Goal: Transaction & Acquisition: Purchase product/service

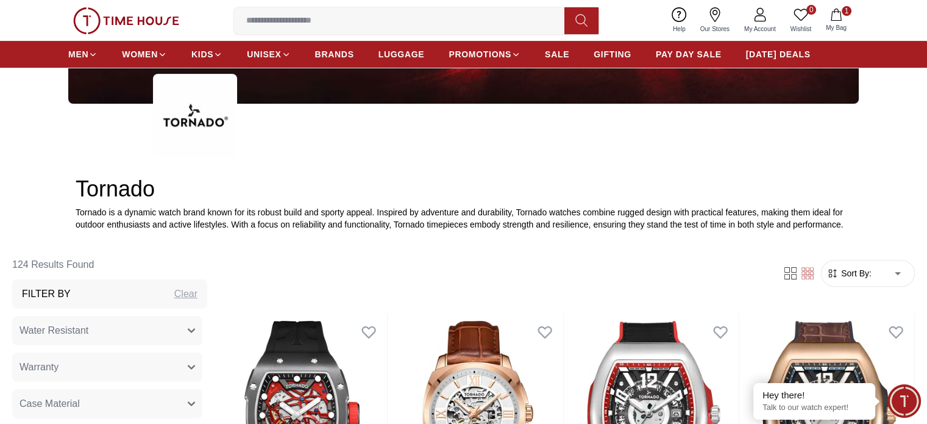
scroll to position [305, 0]
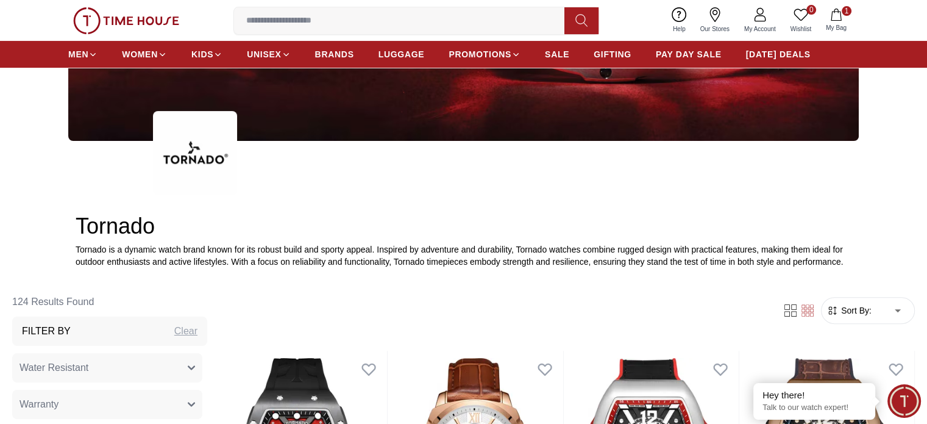
click at [821, 262] on form "Sort By: ​ ****** ​" at bounding box center [868, 310] width 94 height 27
click at [839, 262] on span "Sort By:" at bounding box center [855, 310] width 33 height 12
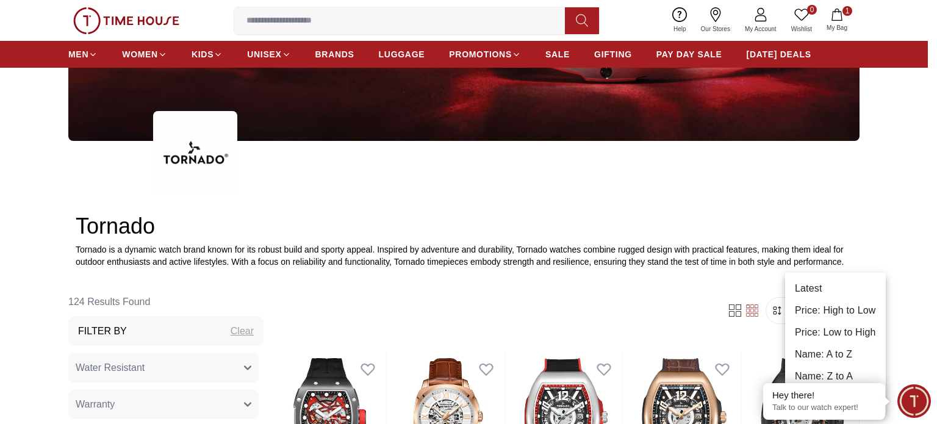
click at [841, 262] on li "Price: Low to High" at bounding box center [835, 332] width 101 height 22
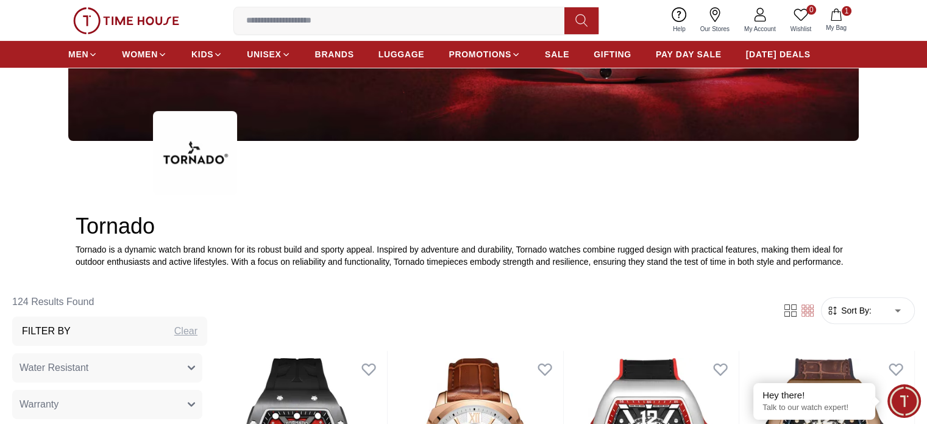
type input "*"
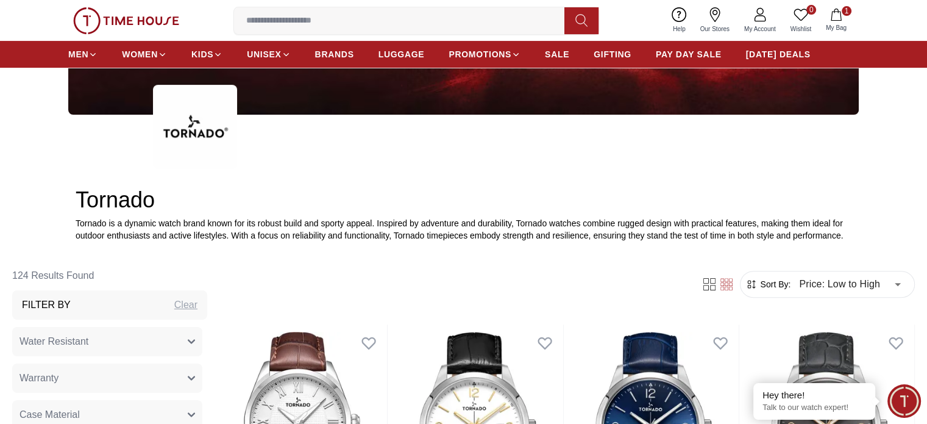
scroll to position [305, 0]
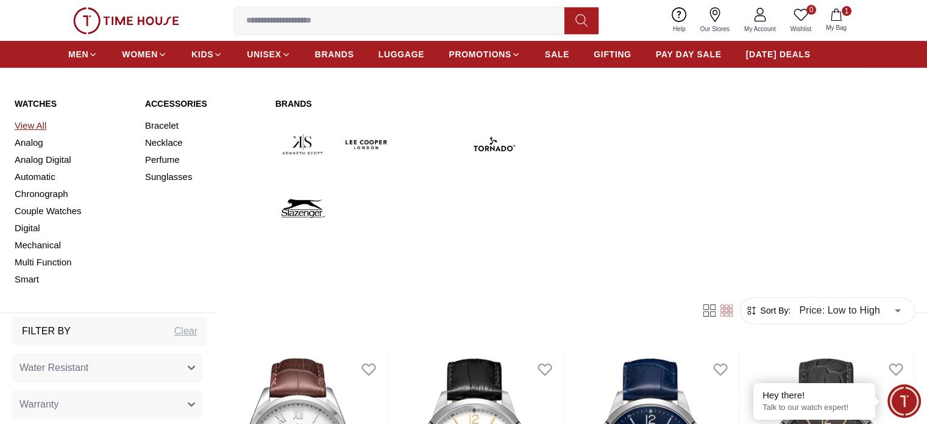
click at [30, 124] on link "View All" at bounding box center [73, 125] width 116 height 17
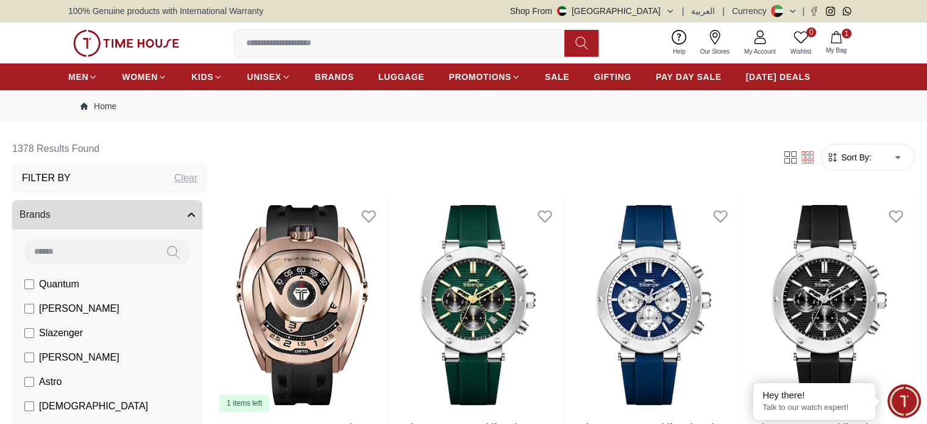
click at [839, 151] on span "Sort By:" at bounding box center [855, 157] width 33 height 12
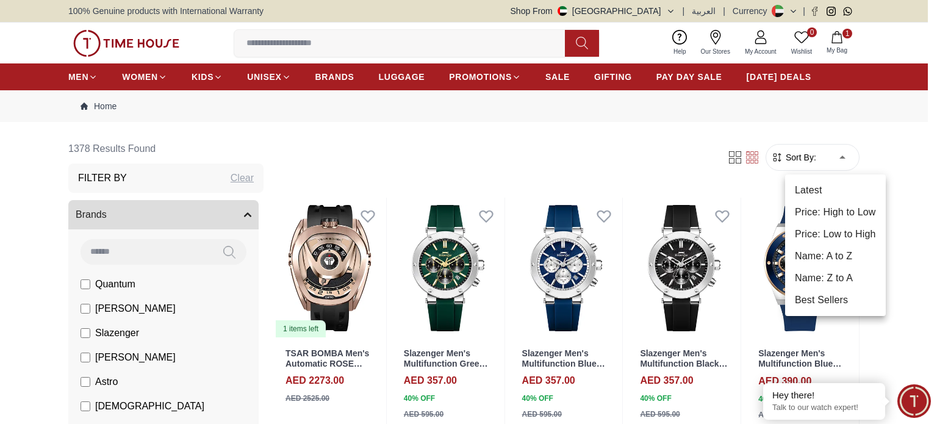
click at [841, 231] on li "Price: Low to High" at bounding box center [835, 234] width 101 height 22
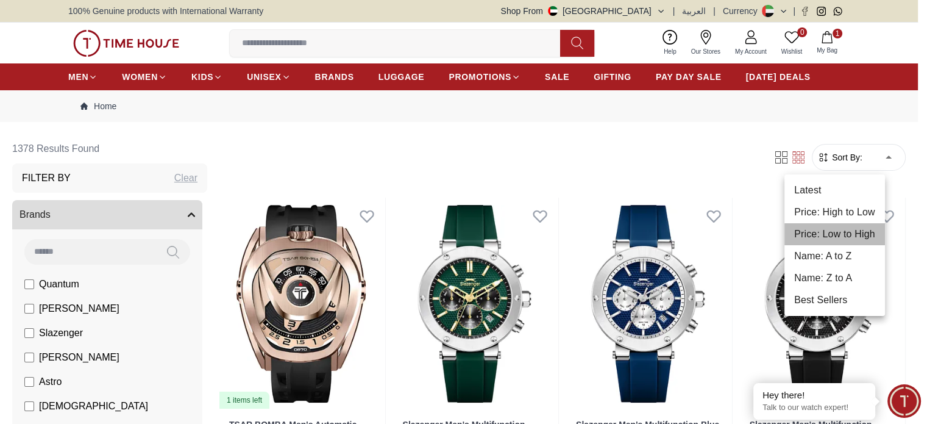
type input "*"
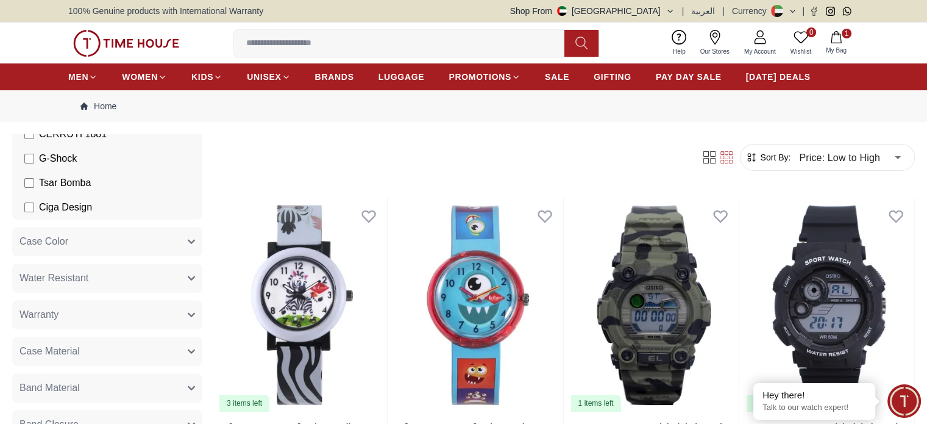
scroll to position [488, 0]
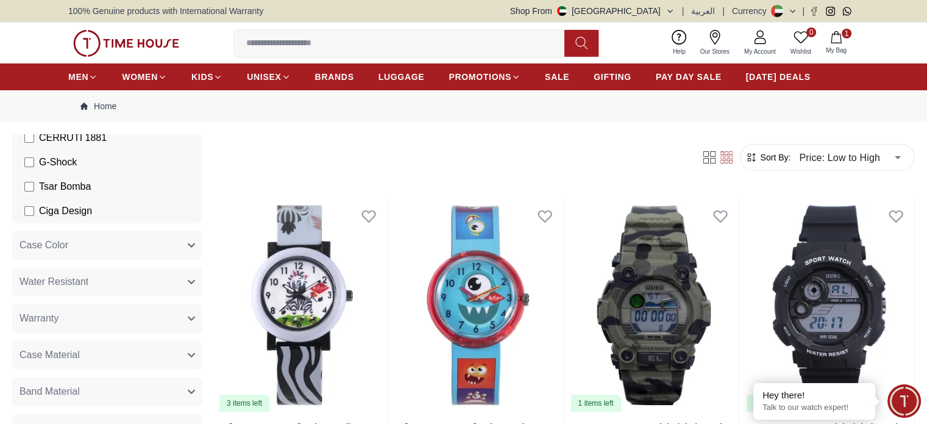
click at [145, 262] on button "Case Material" at bounding box center [107, 354] width 190 height 29
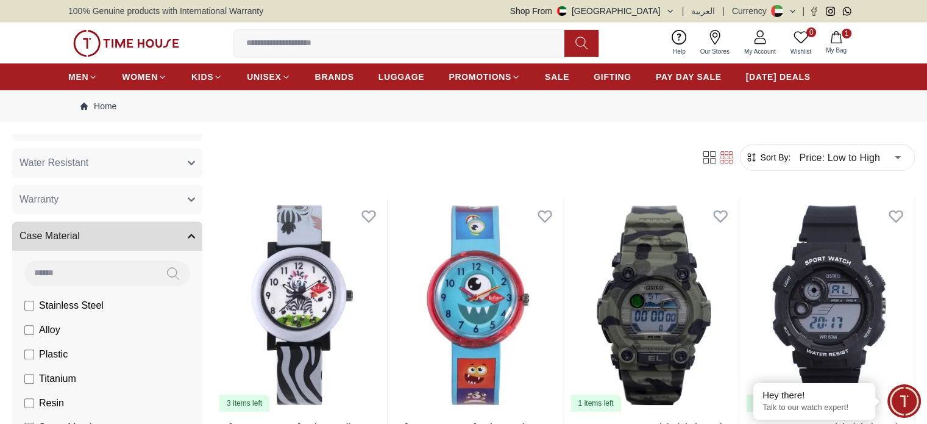
scroll to position [610, 0]
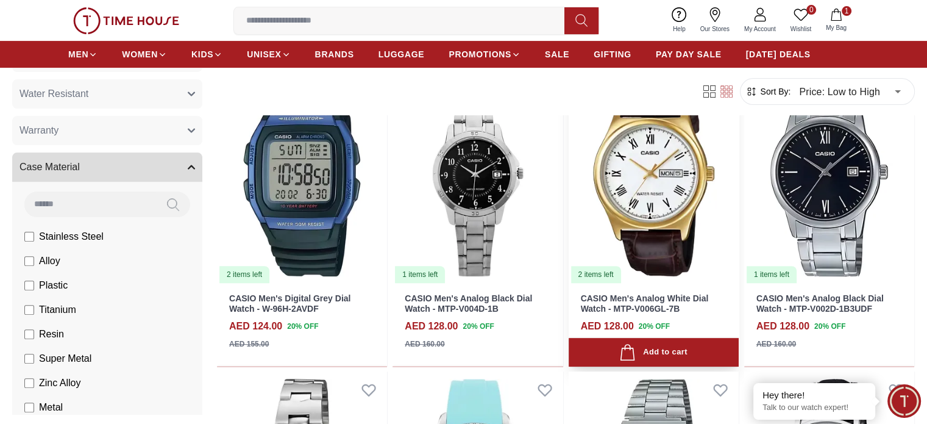
scroll to position [488, 0]
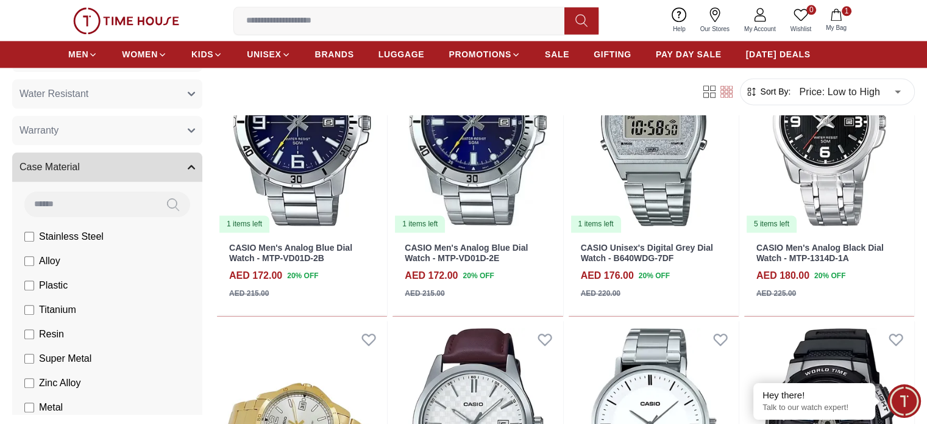
scroll to position [1707, 0]
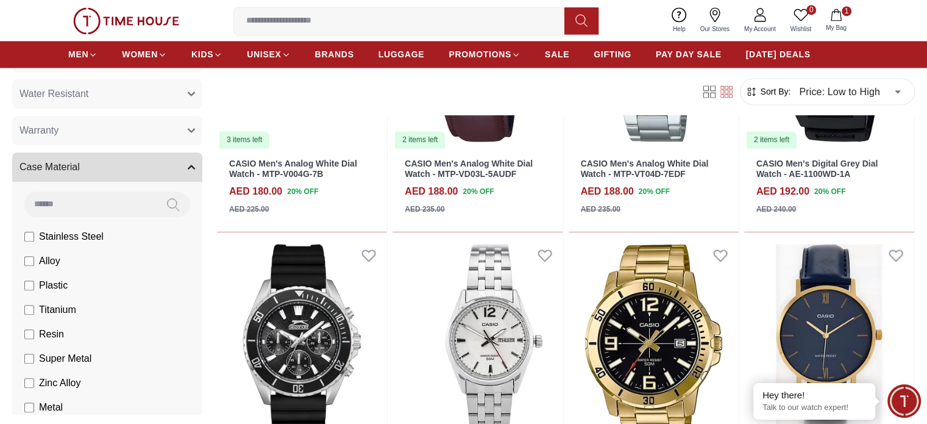
scroll to position [2073, 0]
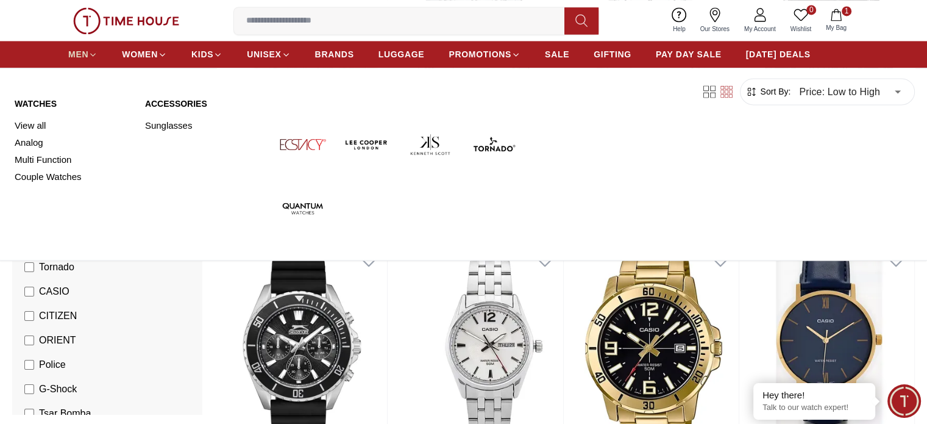
scroll to position [415, 0]
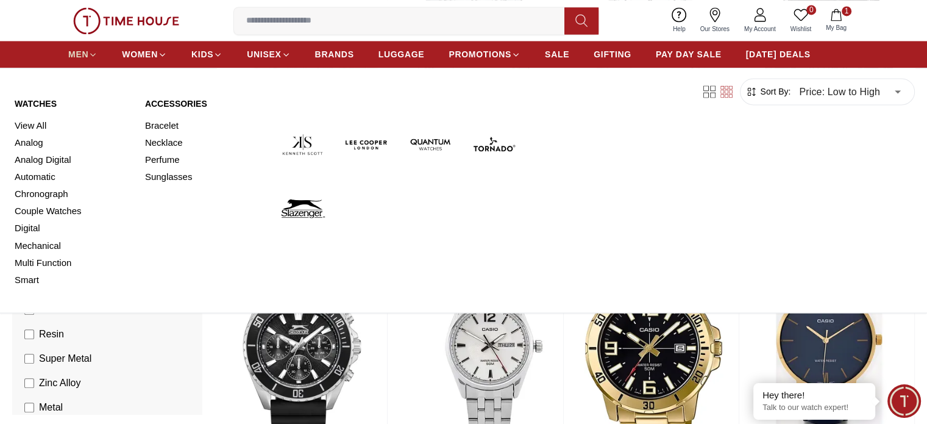
click at [79, 51] on span "MEN" at bounding box center [78, 54] width 20 height 12
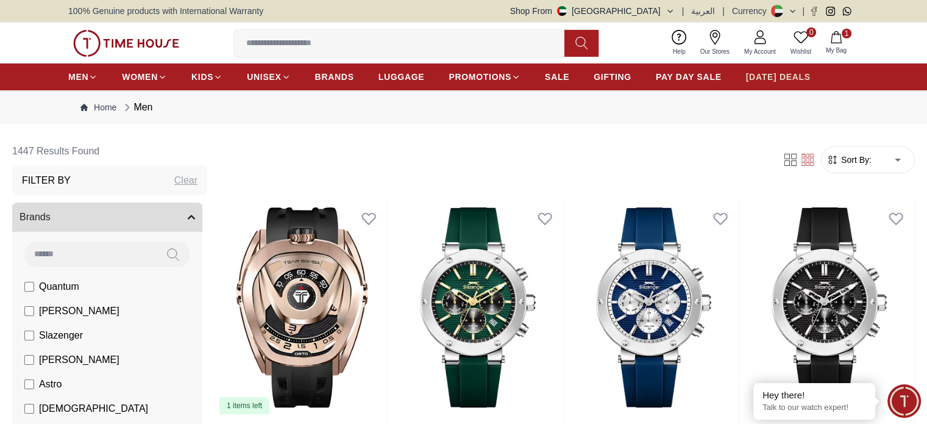
click at [797, 77] on span "[DATE] DEALS" at bounding box center [778, 77] width 65 height 12
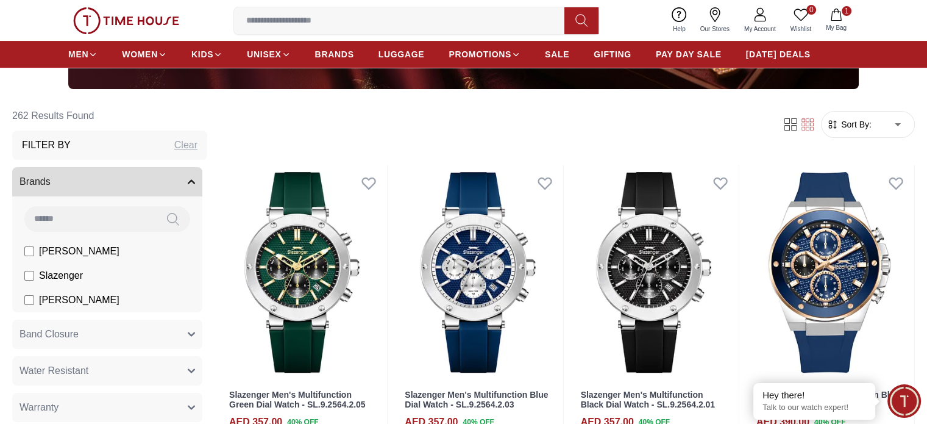
scroll to position [305, 0]
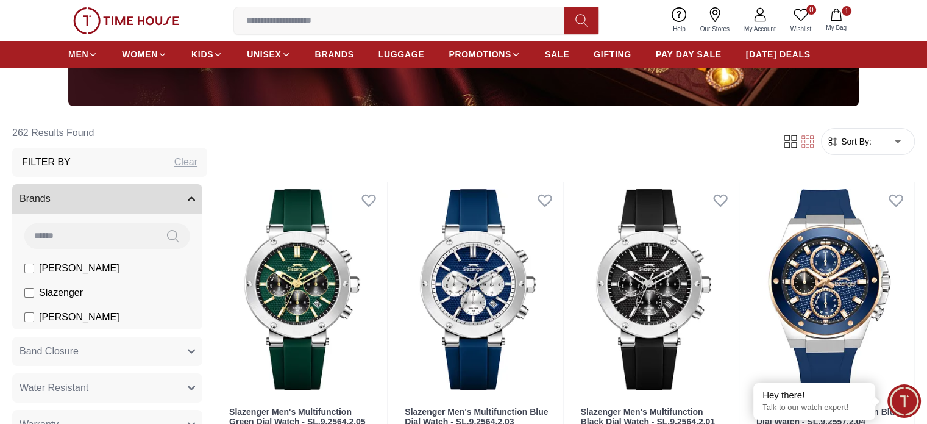
click at [839, 138] on span "Sort By:" at bounding box center [855, 141] width 33 height 12
click at [839, 141] on span "Sort By:" at bounding box center [855, 141] width 33 height 12
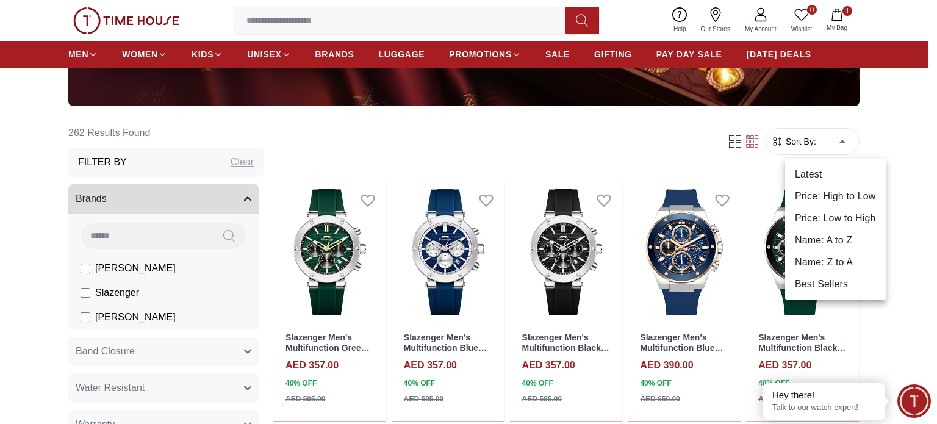
click at [848, 217] on li "Price: Low to High" at bounding box center [835, 218] width 101 height 22
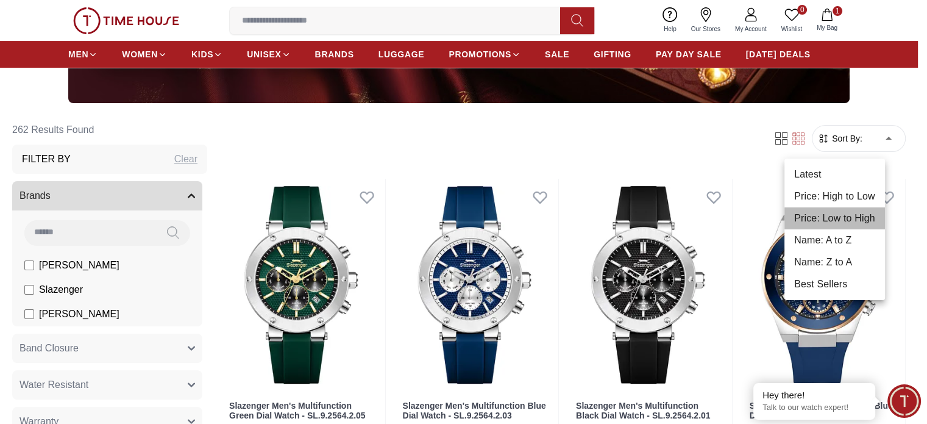
type input "*"
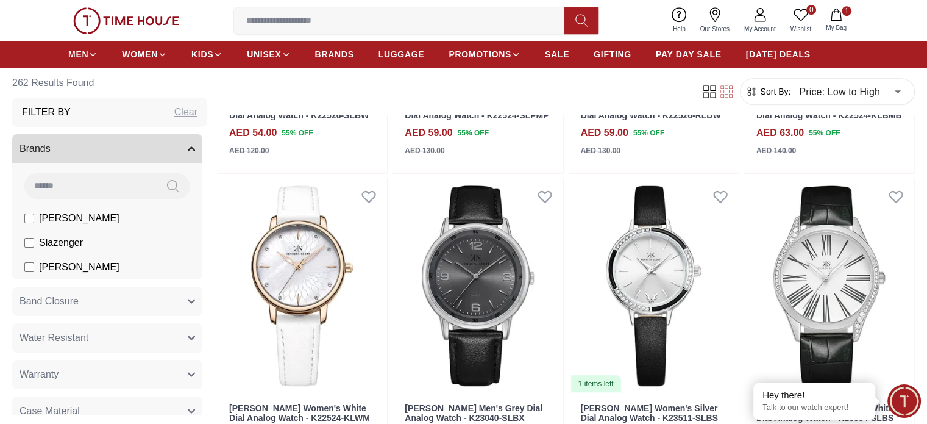
scroll to position [610, 0]
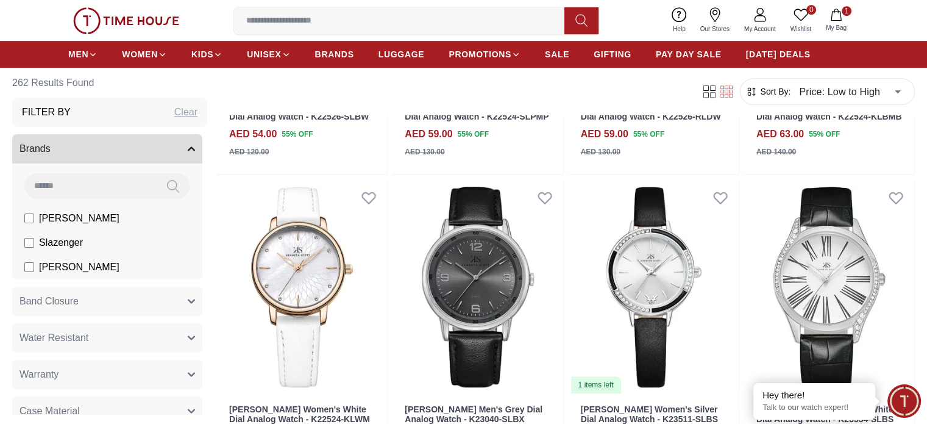
click at [310, 20] on input at bounding box center [404, 21] width 340 height 24
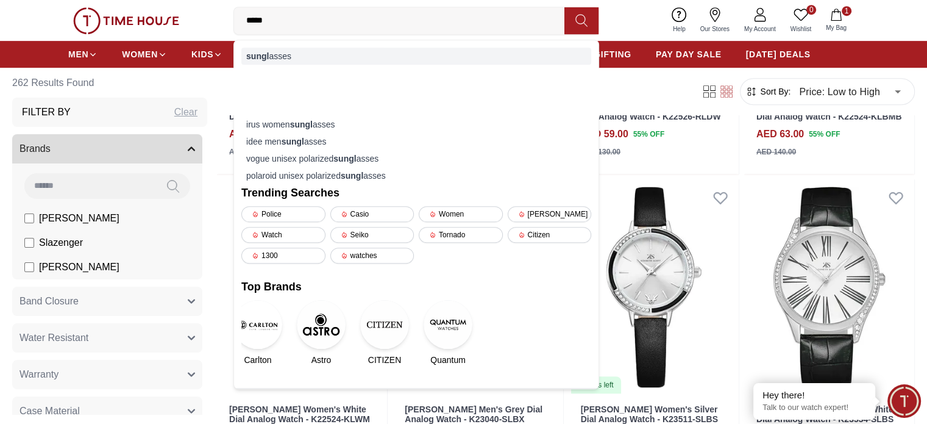
type input "*****"
click at [305, 52] on div "sungl asses" at bounding box center [416, 56] width 350 height 17
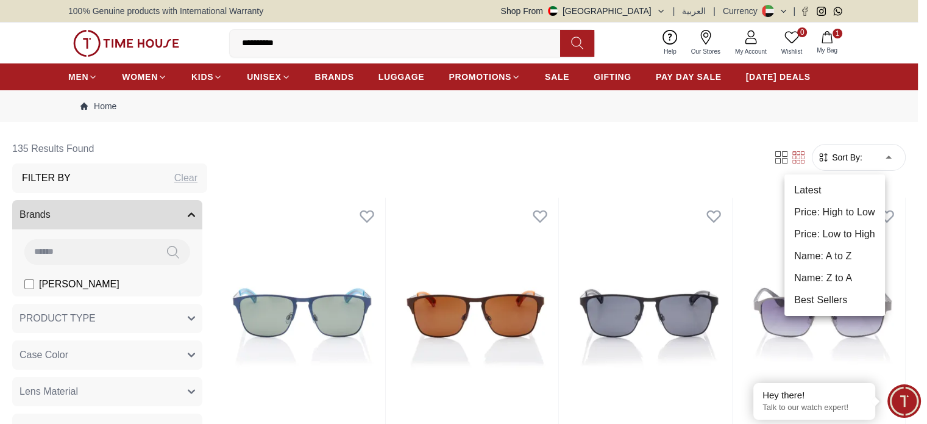
scroll to position [61, 0]
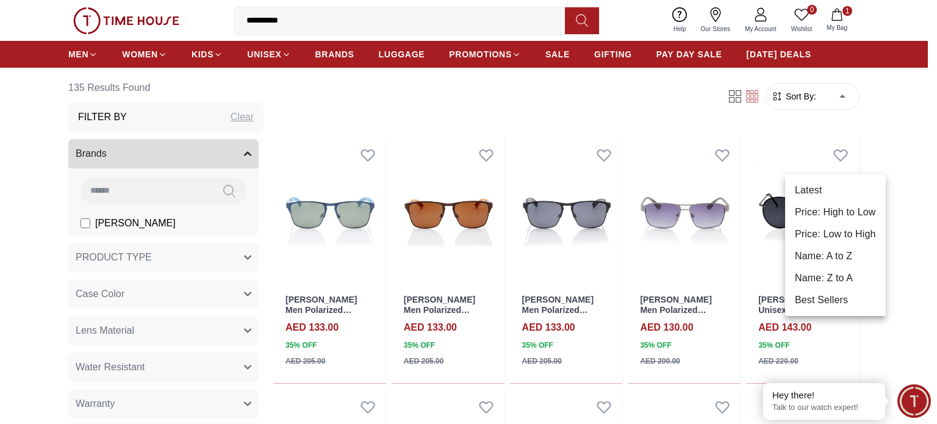
click at [828, 237] on li "Price: Low to High" at bounding box center [835, 234] width 101 height 22
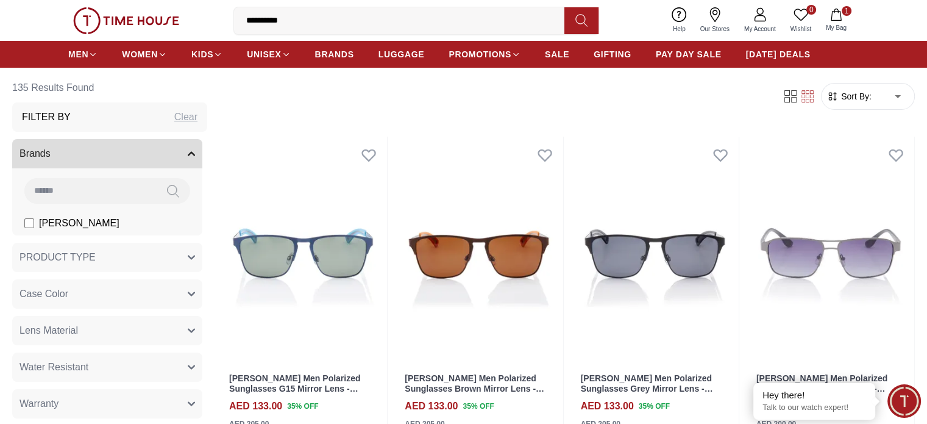
type input "*"
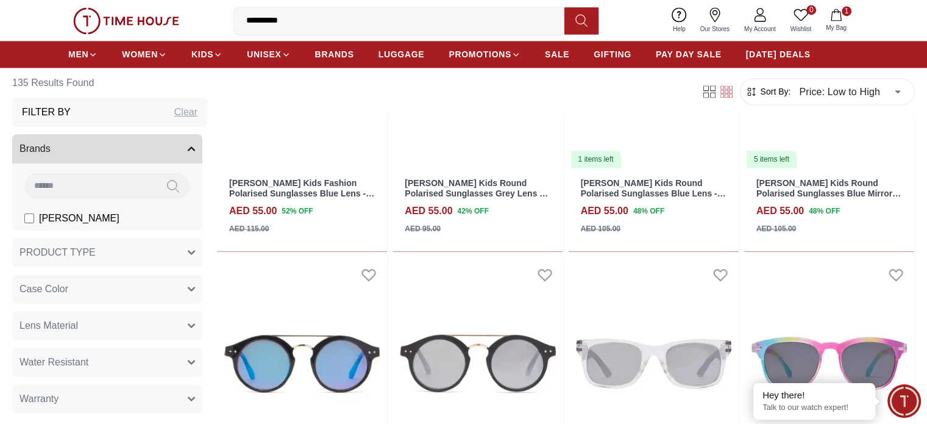
scroll to position [1768, 0]
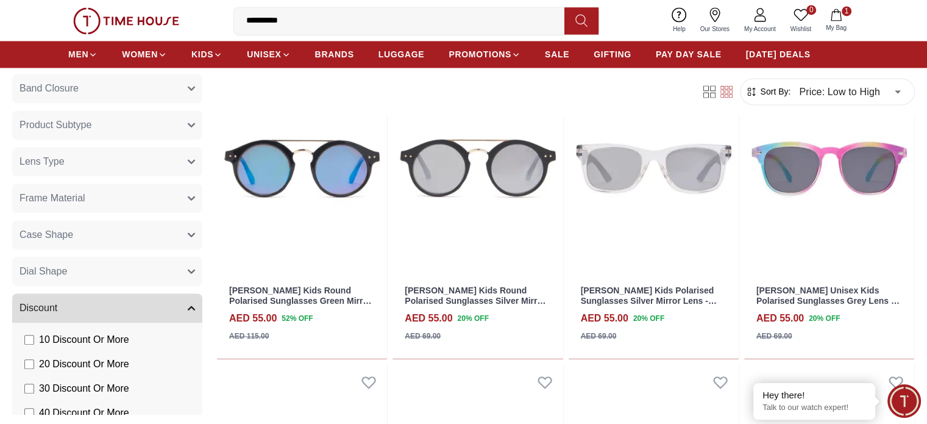
scroll to position [955, 0]
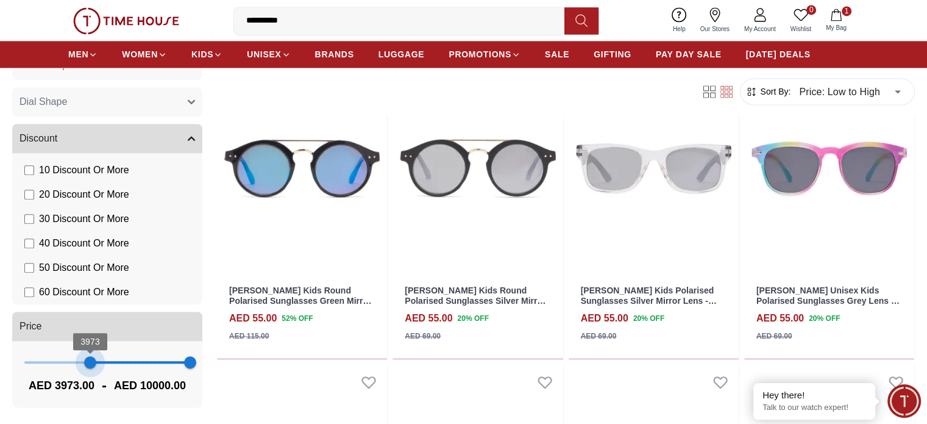
click at [143, 360] on span "3973 10000" at bounding box center [107, 362] width 166 height 18
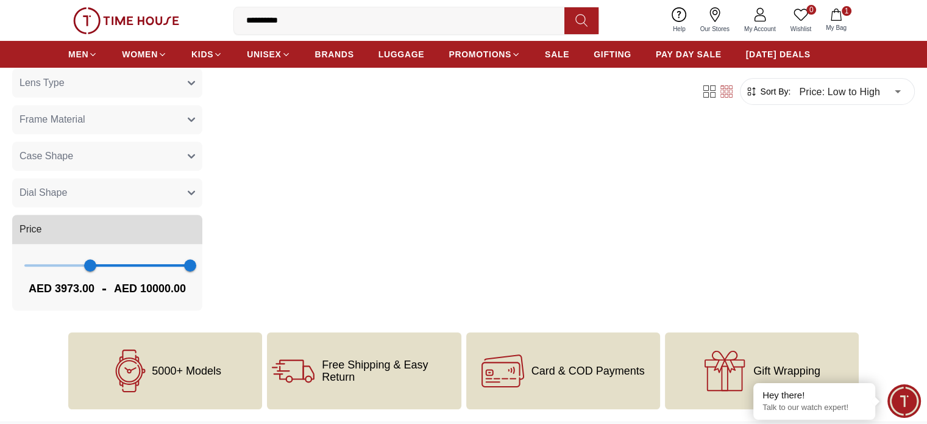
scroll to position [183, 0]
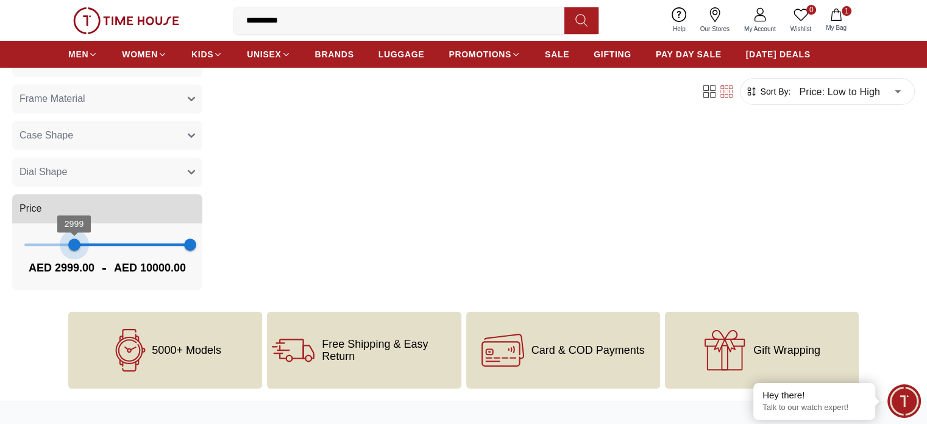
type input "*"
drag, startPoint x: 139, startPoint y: 234, endPoint x: 0, endPoint y: 204, distance: 142.1
click at [0, 204] on section "0 Results Found Filter By Clear Brands [PERSON_NAME] PRODUCT TYPE Derby Sg Lapt…" at bounding box center [463, 124] width 927 height 346
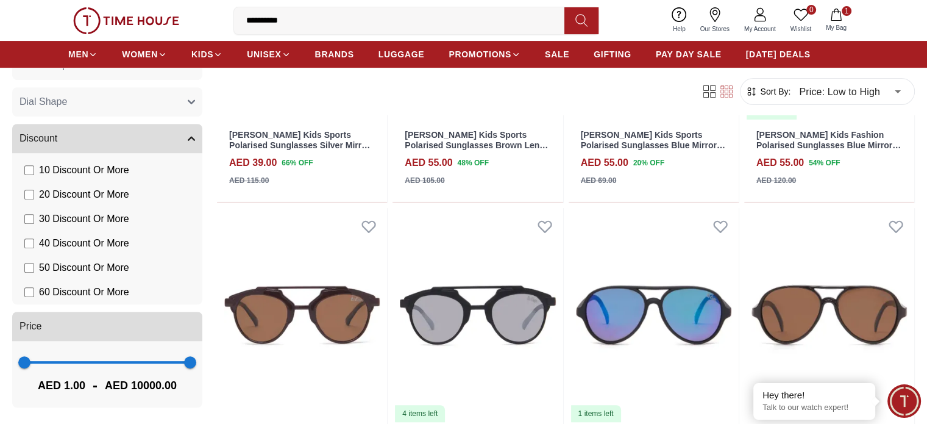
scroll to position [305, 0]
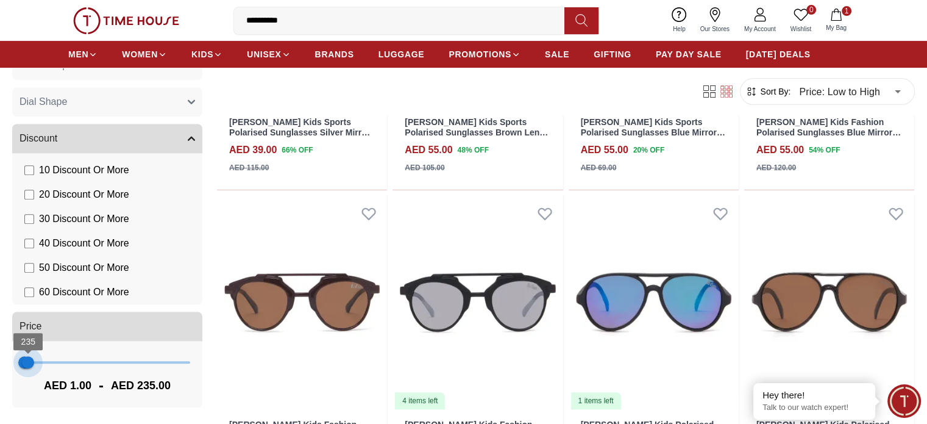
type input "***"
drag, startPoint x: 235, startPoint y: 360, endPoint x: 84, endPoint y: 352, distance: 152.1
click at [34, 356] on span "196" at bounding box center [27, 362] width 12 height 12
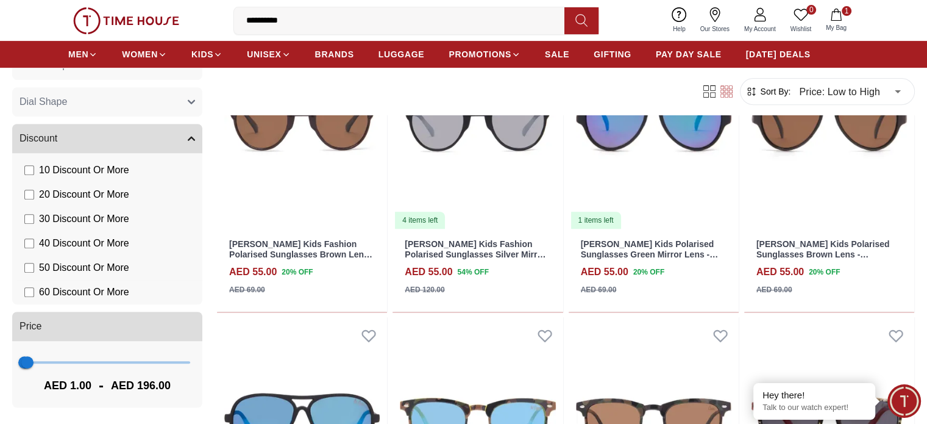
scroll to position [488, 0]
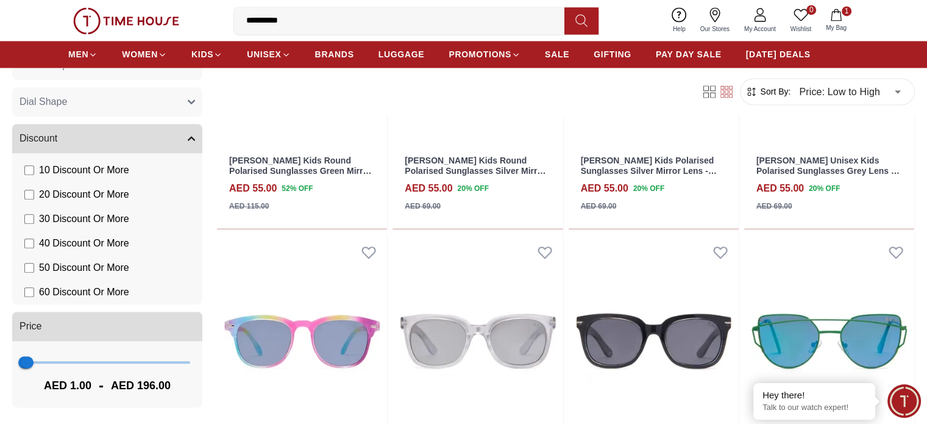
scroll to position [2080, 0]
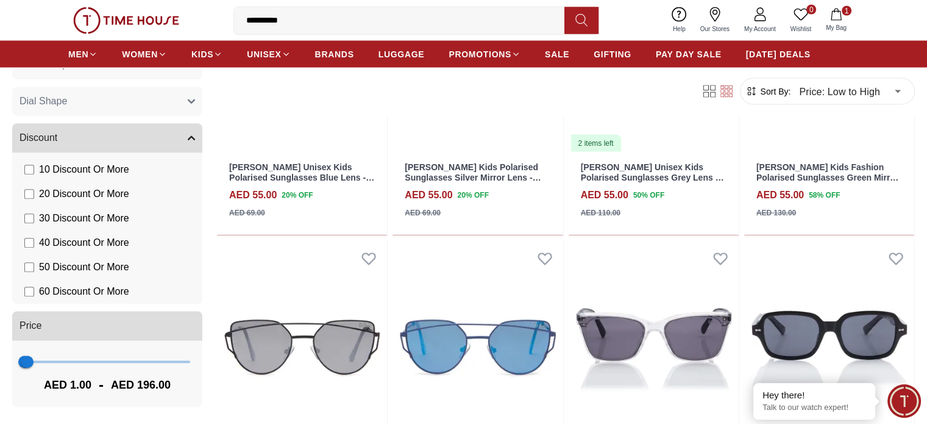
scroll to position [2385, 0]
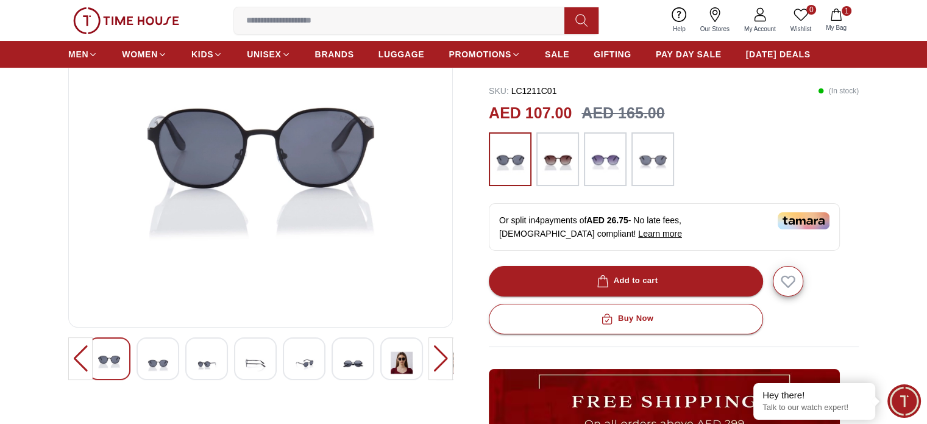
scroll to position [122, 0]
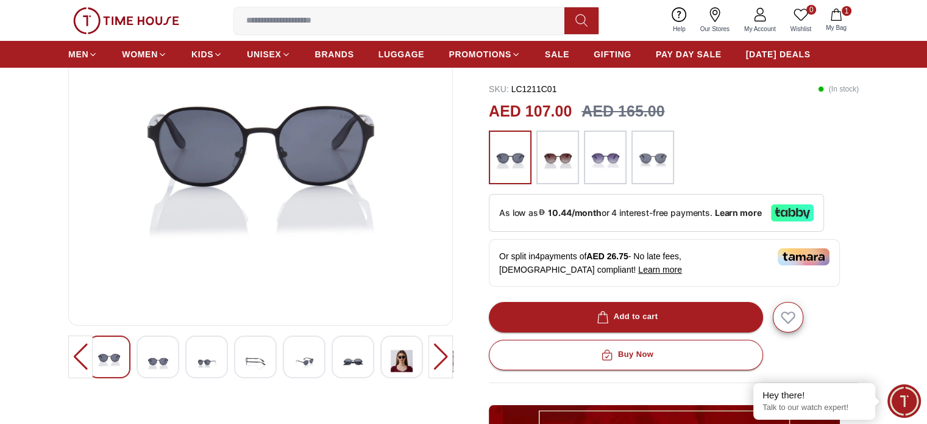
click at [170, 349] on div at bounding box center [158, 356] width 43 height 43
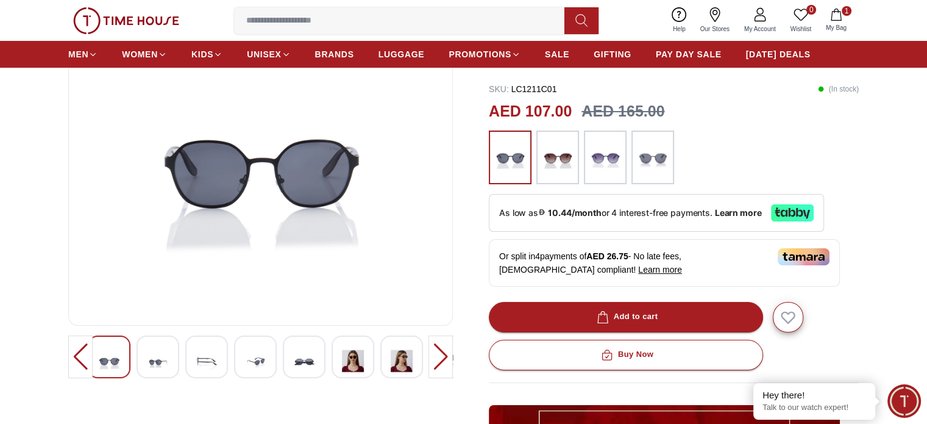
click at [352, 362] on img at bounding box center [353, 361] width 22 height 30
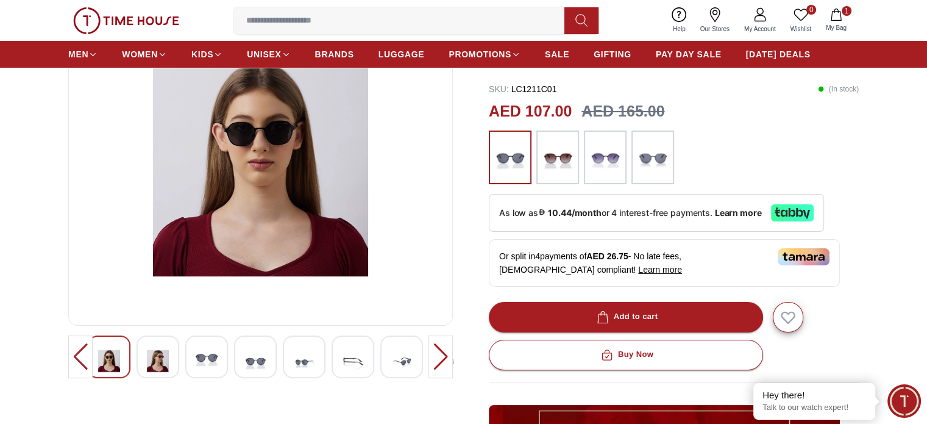
click at [154, 358] on img at bounding box center [158, 361] width 22 height 30
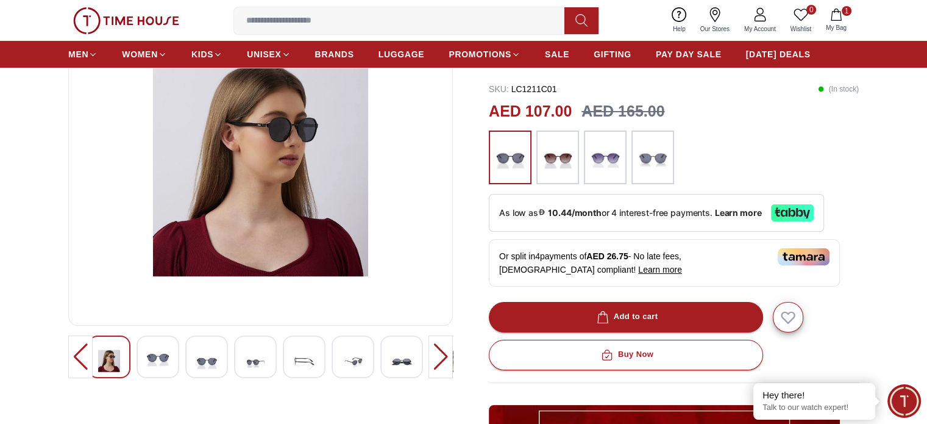
click at [254, 124] on img at bounding box center [261, 169] width 364 height 293
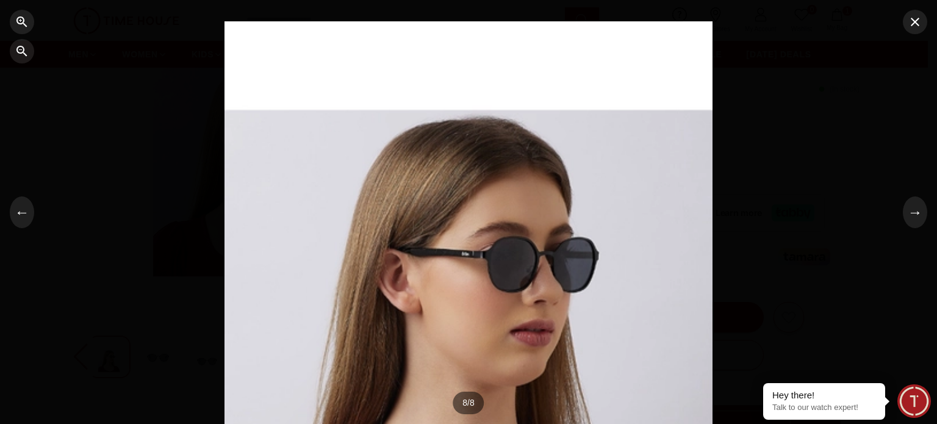
click at [793, 192] on div at bounding box center [468, 212] width 937 height 424
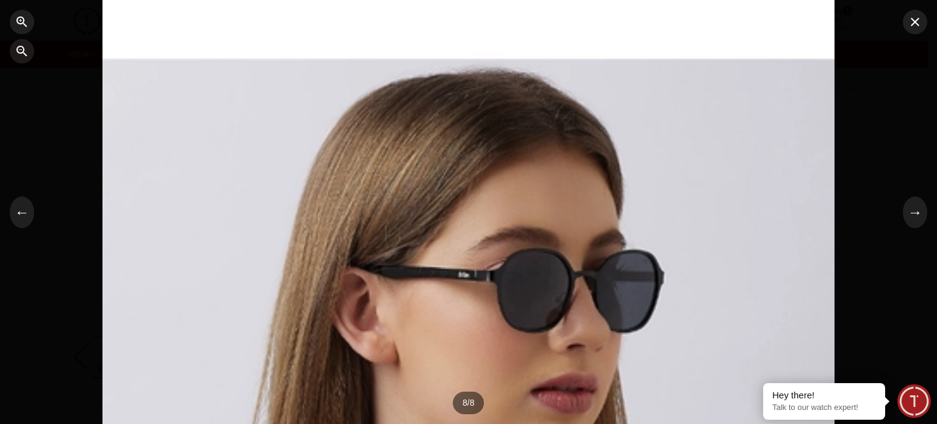
click at [535, 273] on div at bounding box center [468, 212] width 732 height 572
click at [856, 175] on div at bounding box center [468, 212] width 937 height 424
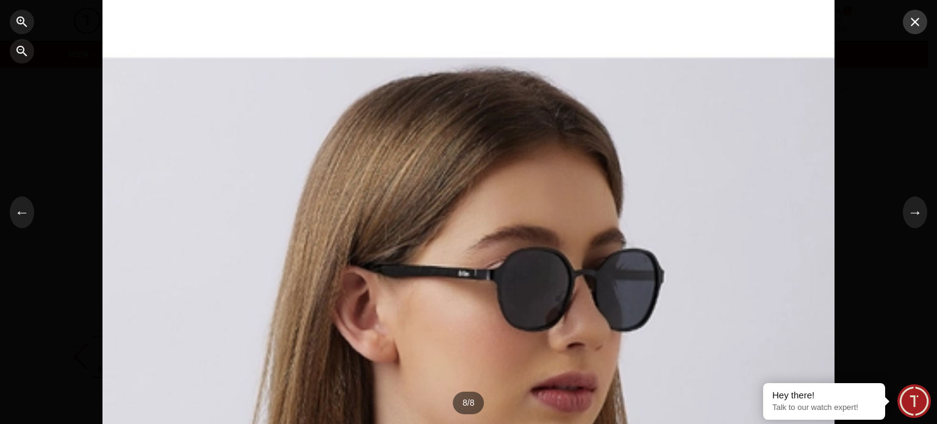
click at [921, 25] on icon "button" at bounding box center [914, 22] width 15 height 15
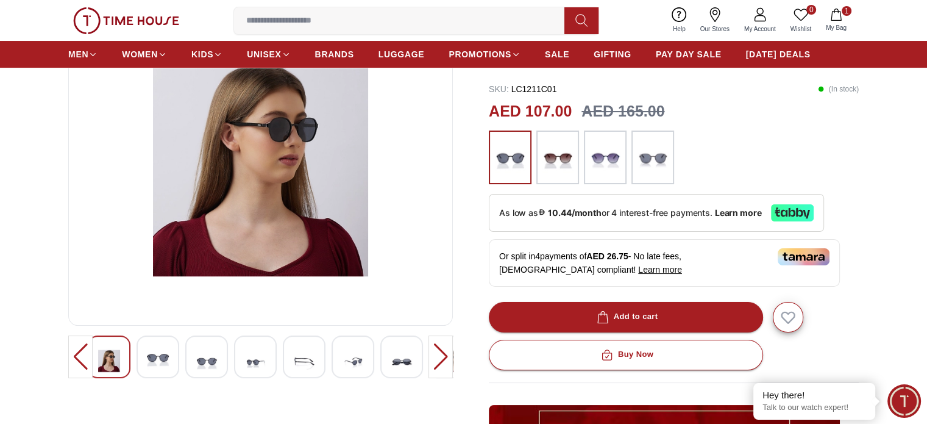
click at [410, 353] on img at bounding box center [402, 361] width 22 height 30
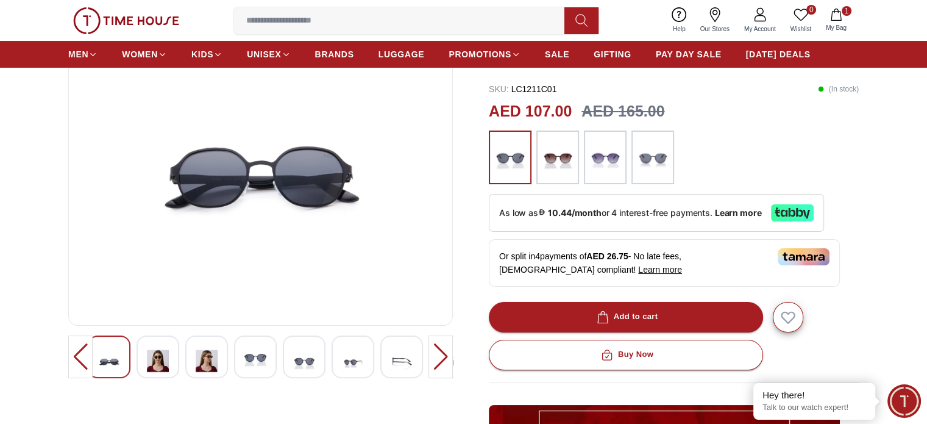
click at [359, 356] on img at bounding box center [353, 361] width 22 height 30
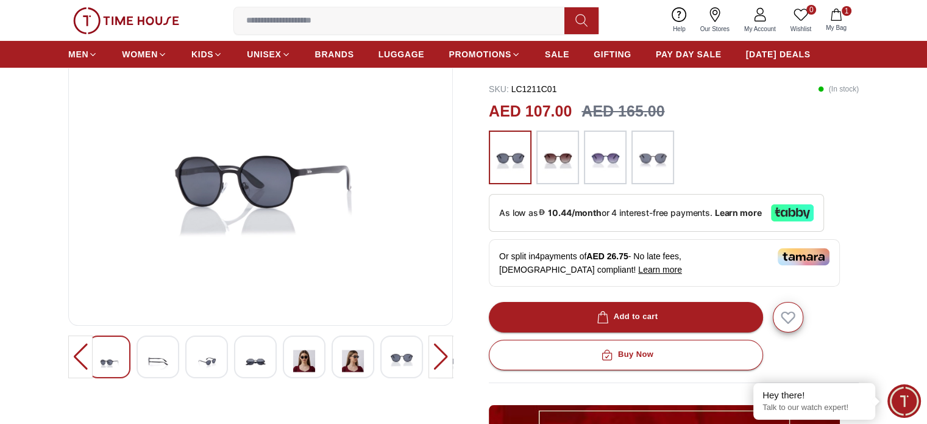
click at [327, 360] on div at bounding box center [261, 356] width 346 height 43
click at [266, 362] on img at bounding box center [256, 361] width 22 height 30
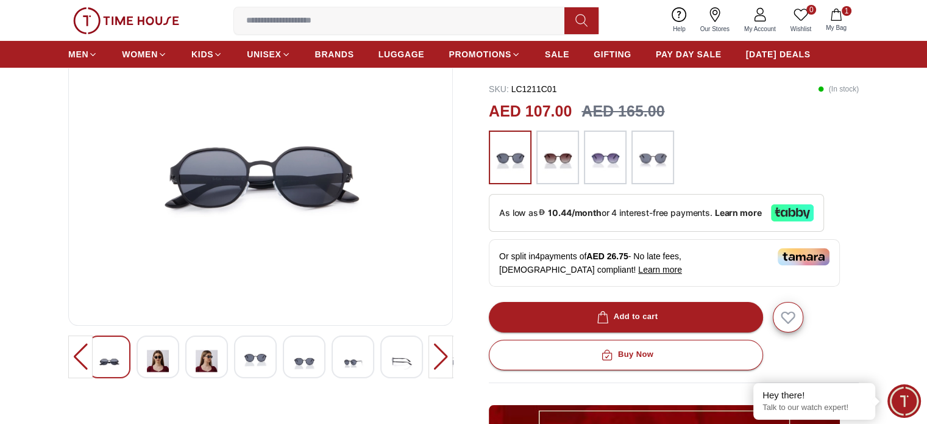
click at [249, 355] on img at bounding box center [256, 360] width 22 height 28
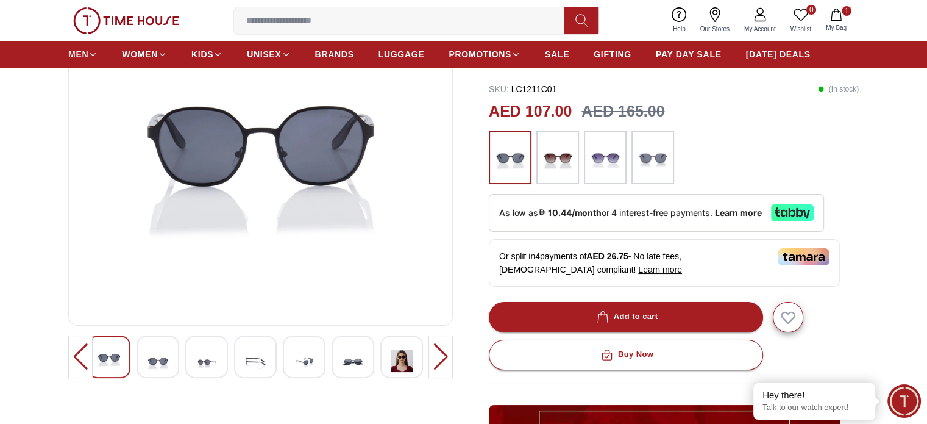
click at [204, 354] on img at bounding box center [207, 361] width 22 height 30
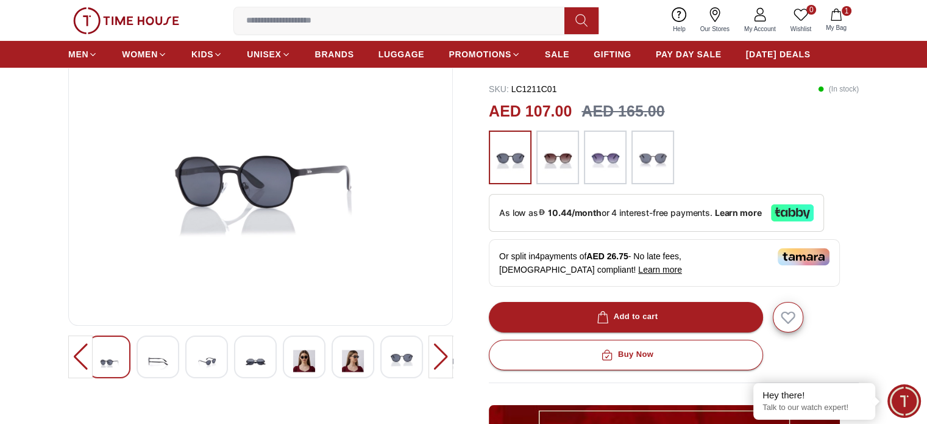
click at [173, 353] on div at bounding box center [158, 356] width 43 height 43
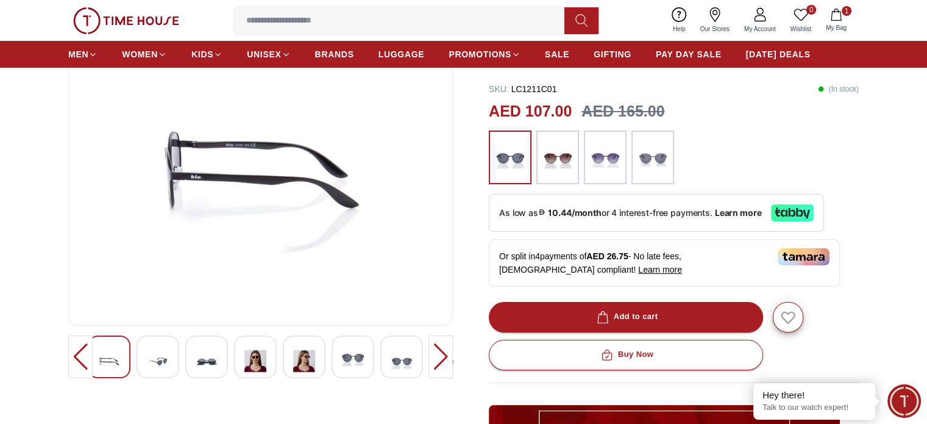
click at [156, 355] on img at bounding box center [158, 361] width 22 height 30
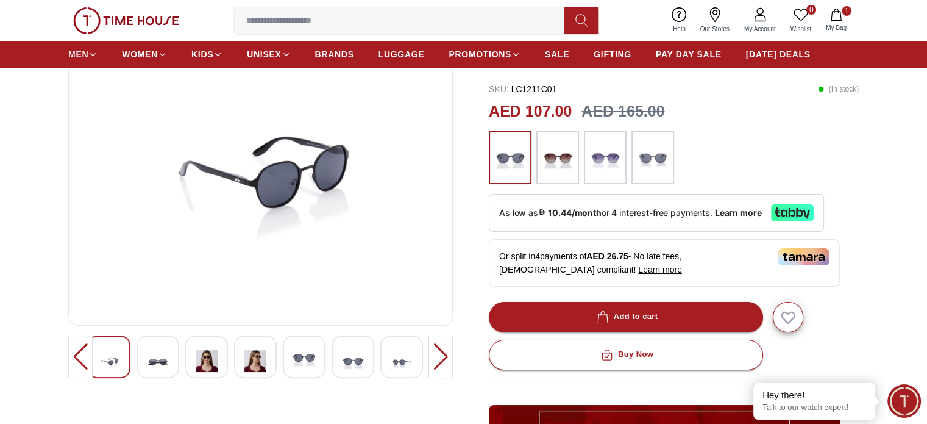
click at [664, 140] on img at bounding box center [653, 157] width 30 height 41
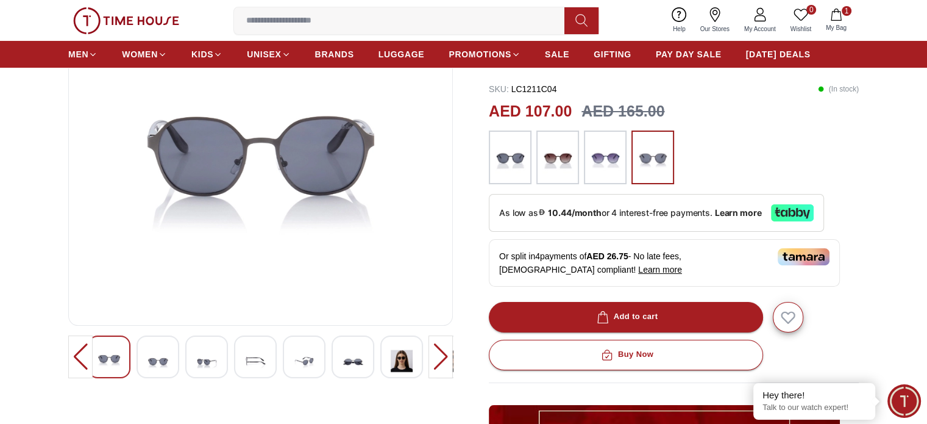
click at [348, 366] on img at bounding box center [353, 361] width 22 height 30
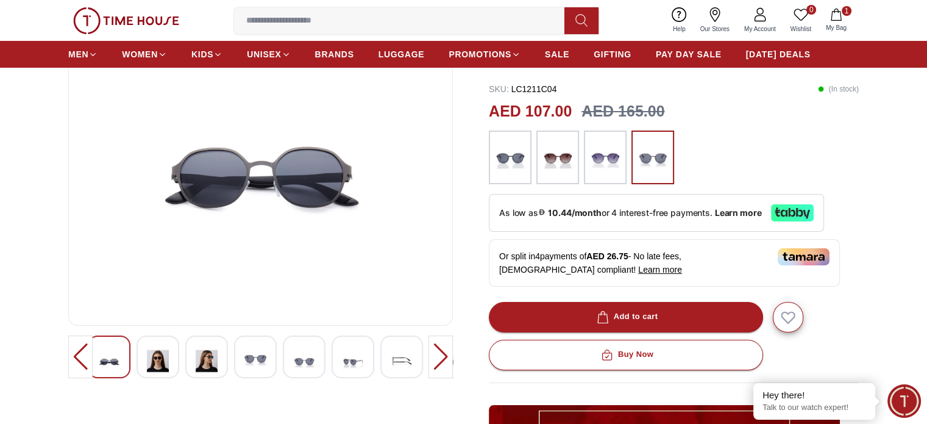
click at [282, 360] on div at bounding box center [261, 356] width 346 height 43
click at [262, 352] on img at bounding box center [256, 360] width 22 height 28
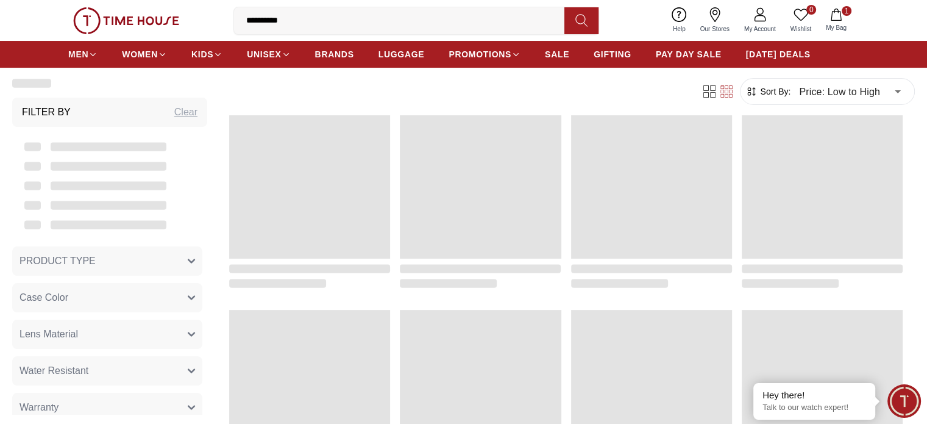
scroll to position [1300, 0]
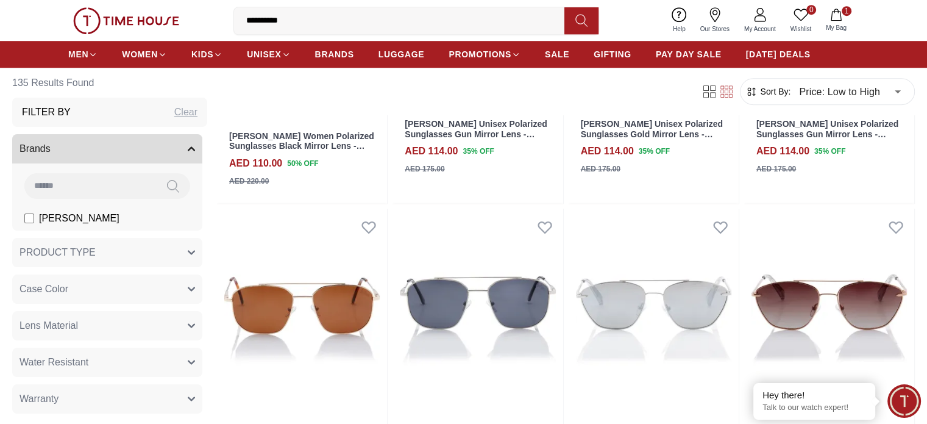
scroll to position [1037, 0]
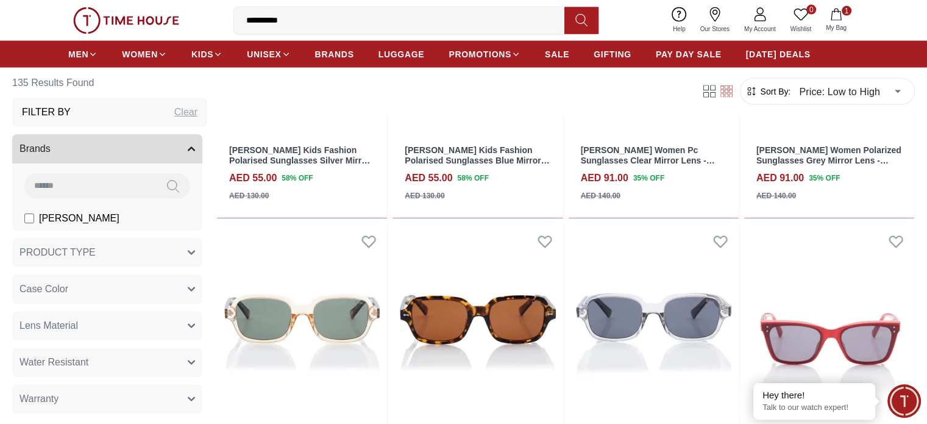
scroll to position [2744, 0]
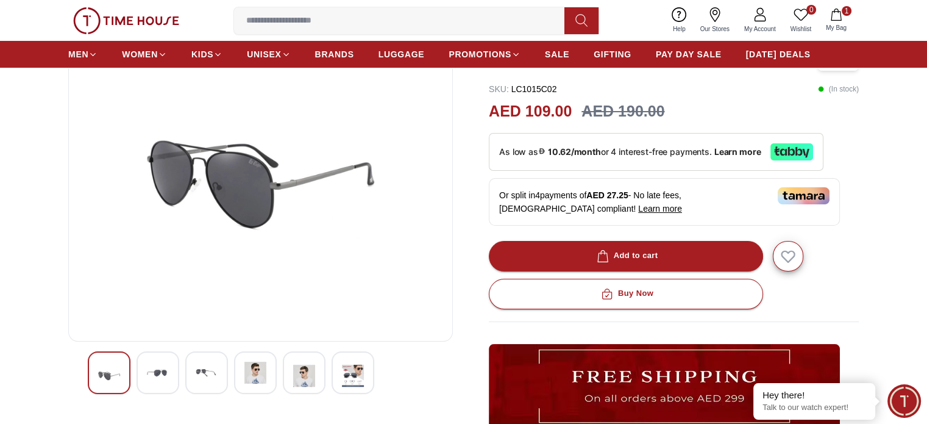
scroll to position [122, 0]
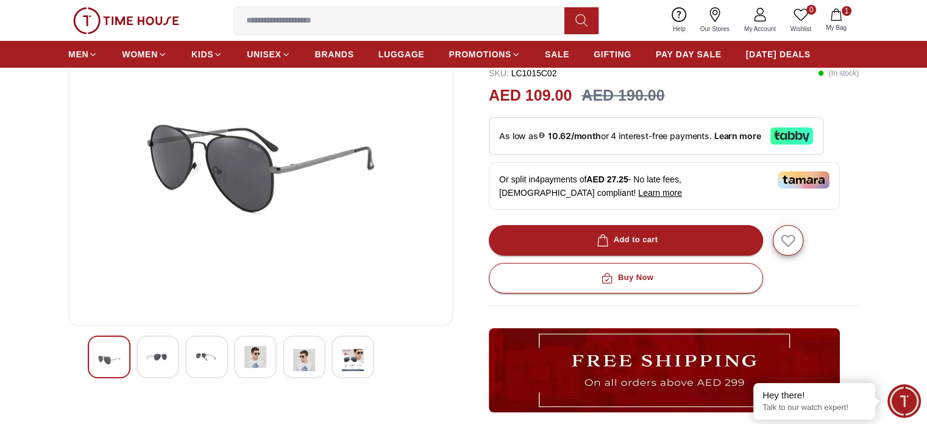
click at [158, 353] on img at bounding box center [158, 357] width 22 height 22
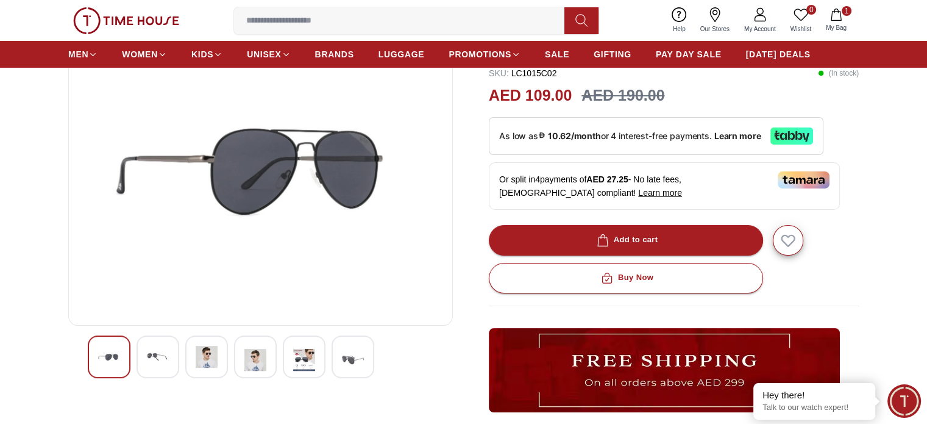
click at [207, 354] on img at bounding box center [207, 357] width 22 height 22
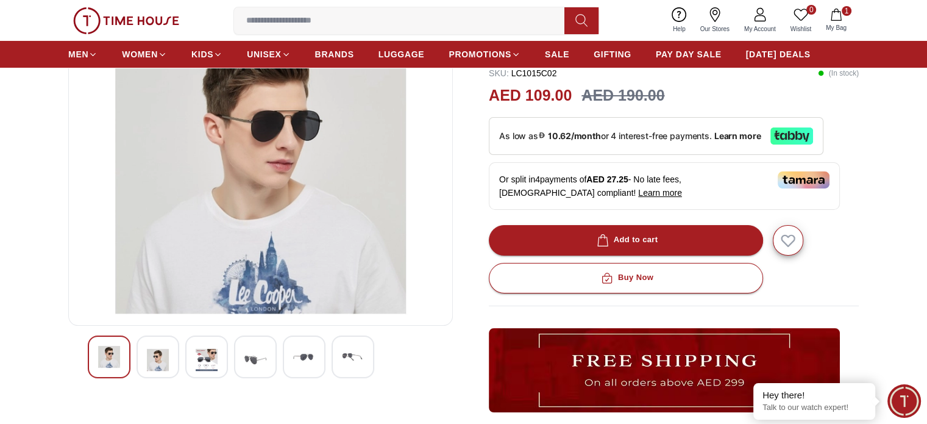
click at [213, 365] on img at bounding box center [207, 360] width 22 height 28
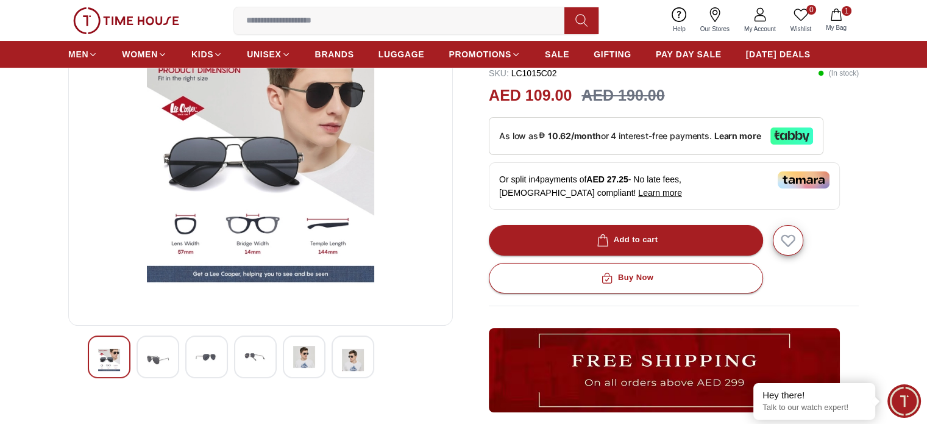
click at [161, 354] on img at bounding box center [158, 360] width 22 height 28
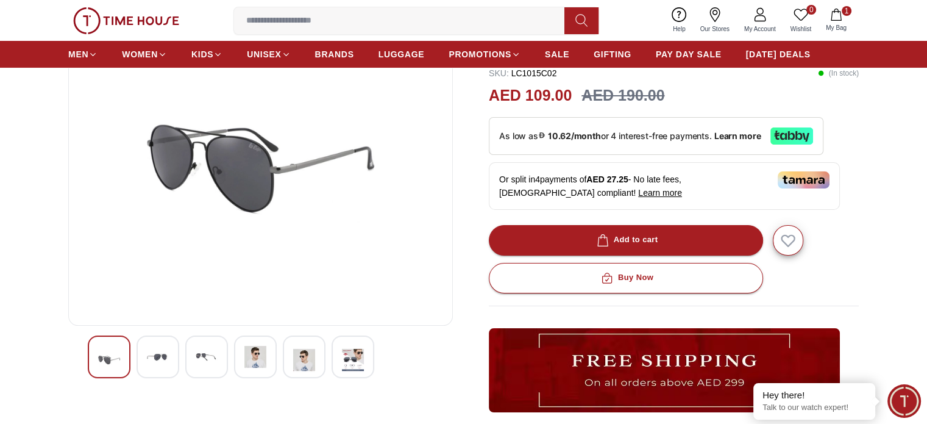
click at [200, 360] on img at bounding box center [207, 357] width 22 height 22
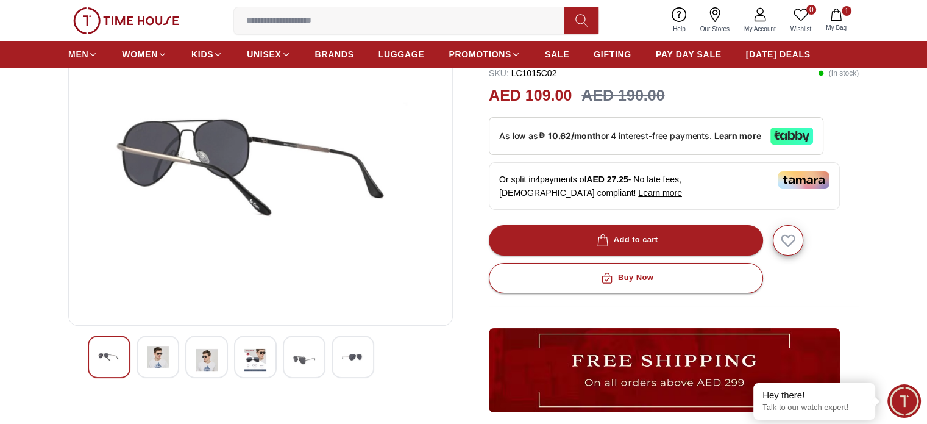
click at [200, 360] on img at bounding box center [207, 360] width 22 height 28
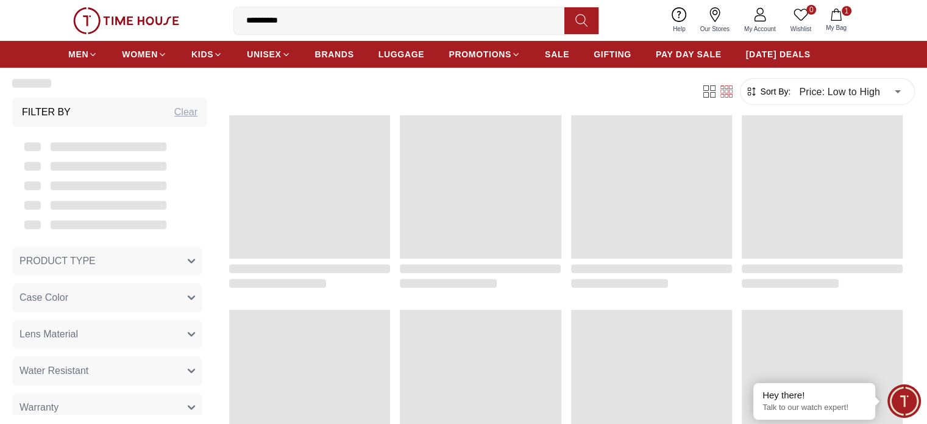
scroll to position [1300, 0]
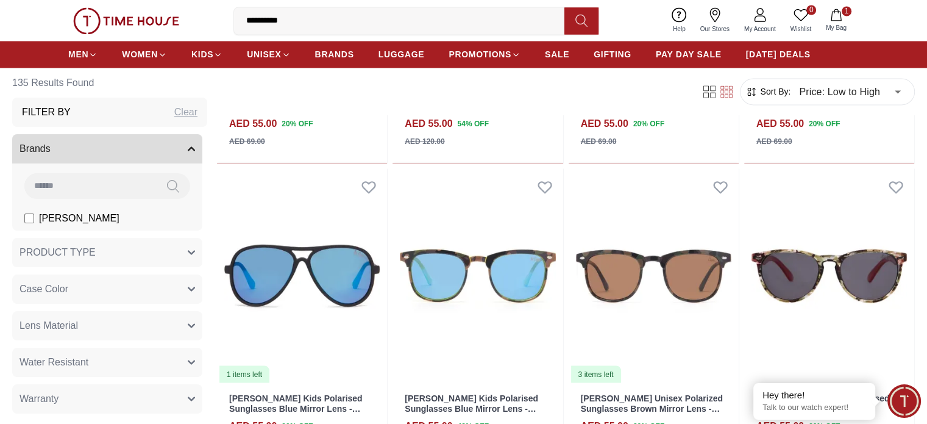
scroll to position [2195, 0]
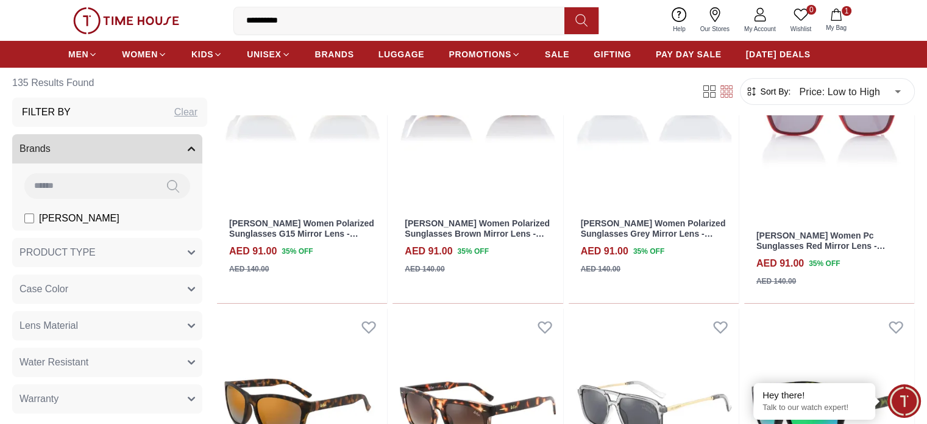
scroll to position [4550, 0]
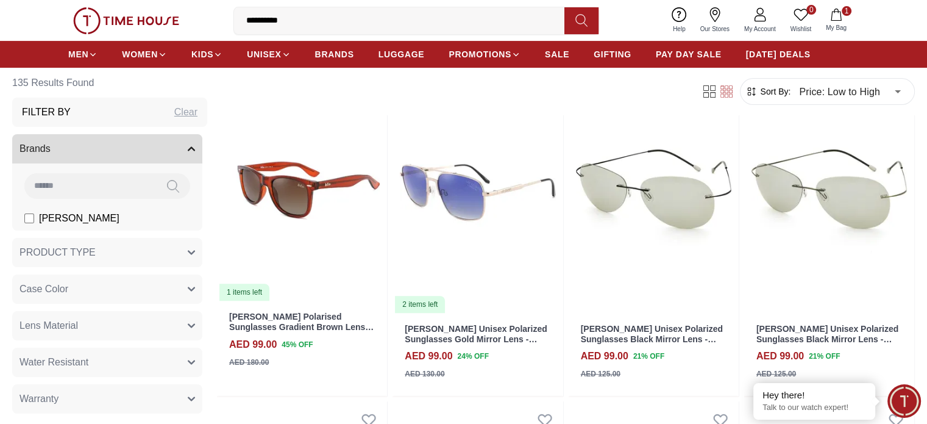
scroll to position [4855, 0]
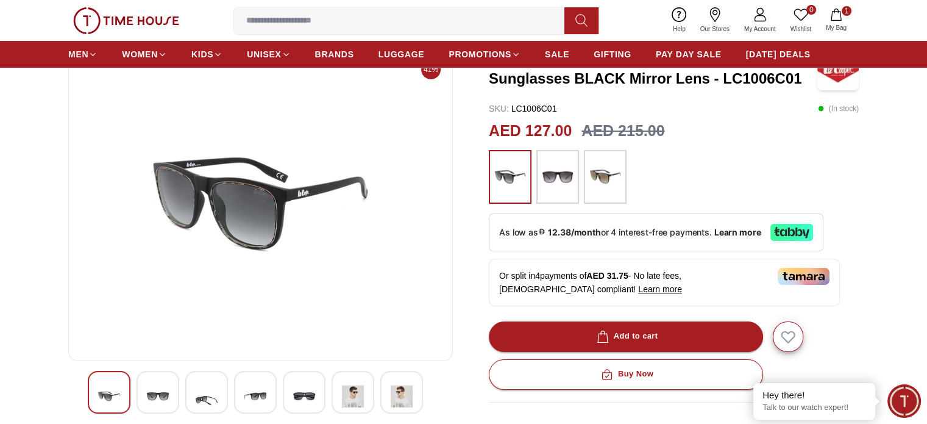
scroll to position [122, 0]
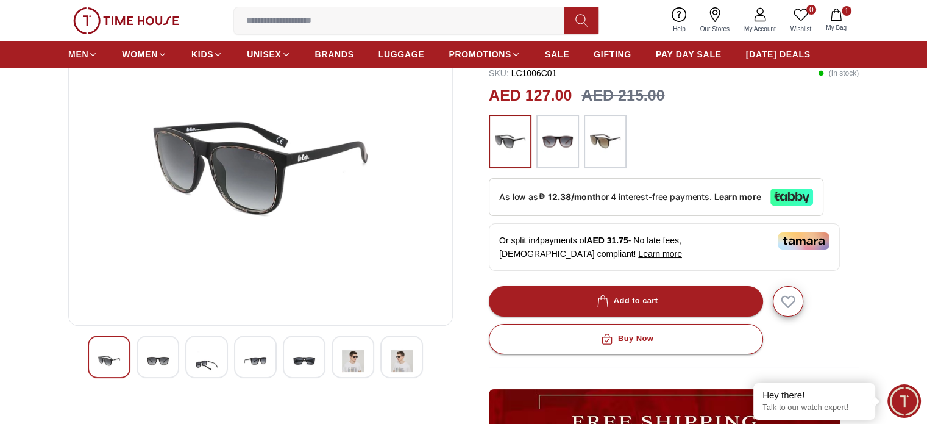
click at [156, 358] on img at bounding box center [158, 361] width 22 height 30
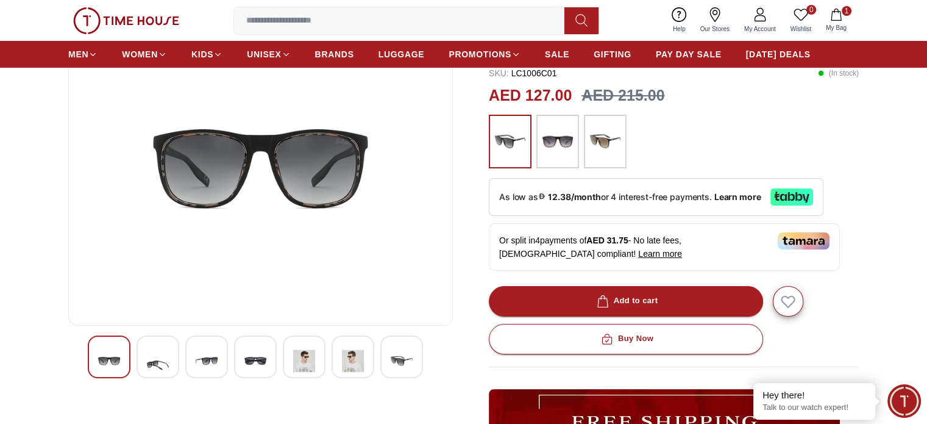
click at [156, 358] on img at bounding box center [158, 361] width 22 height 30
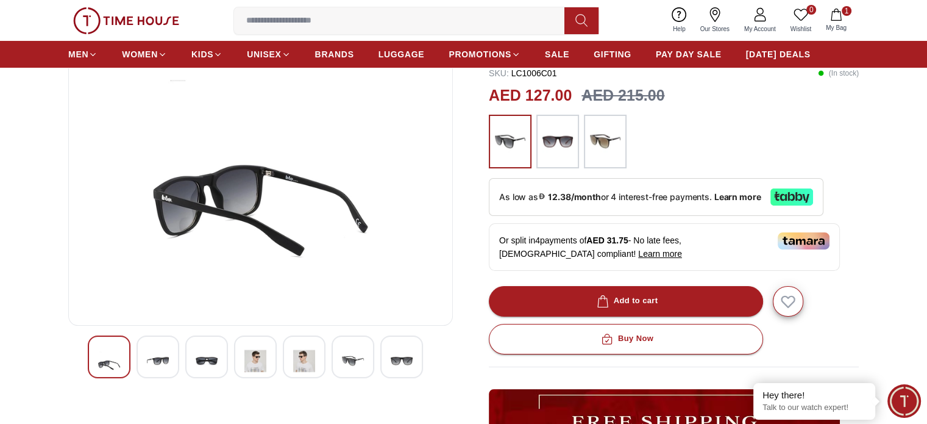
click at [209, 351] on img at bounding box center [207, 361] width 22 height 30
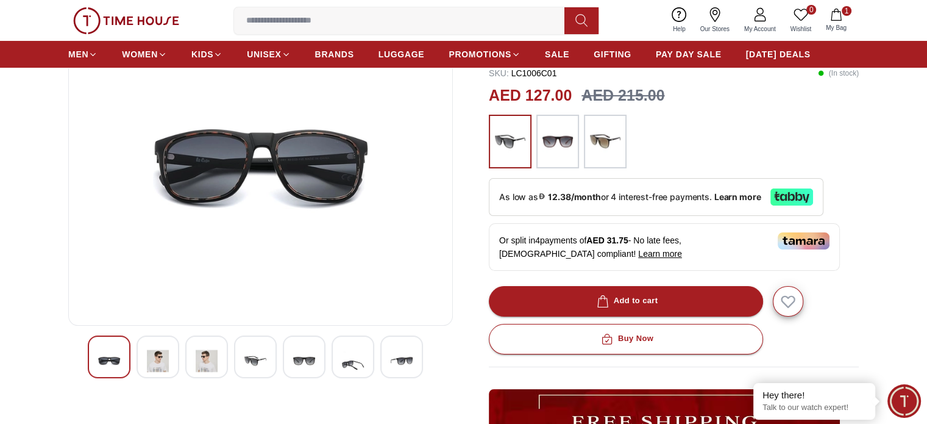
click at [260, 360] on img at bounding box center [256, 361] width 22 height 30
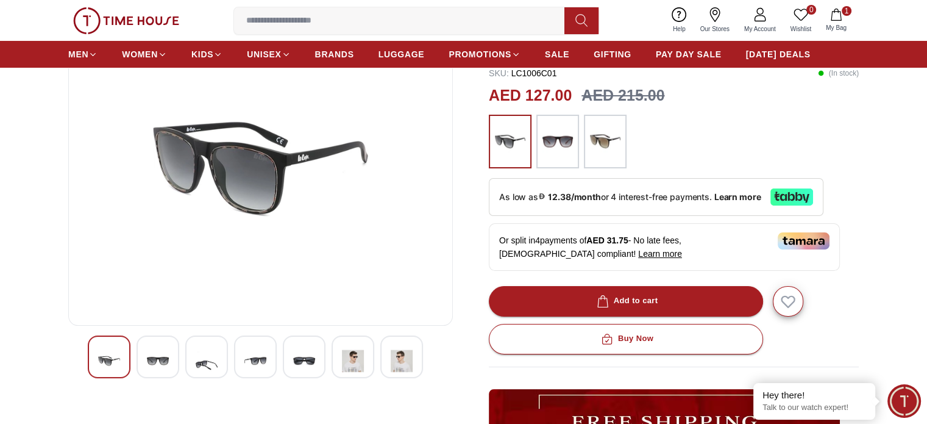
click at [556, 145] on img at bounding box center [558, 141] width 30 height 41
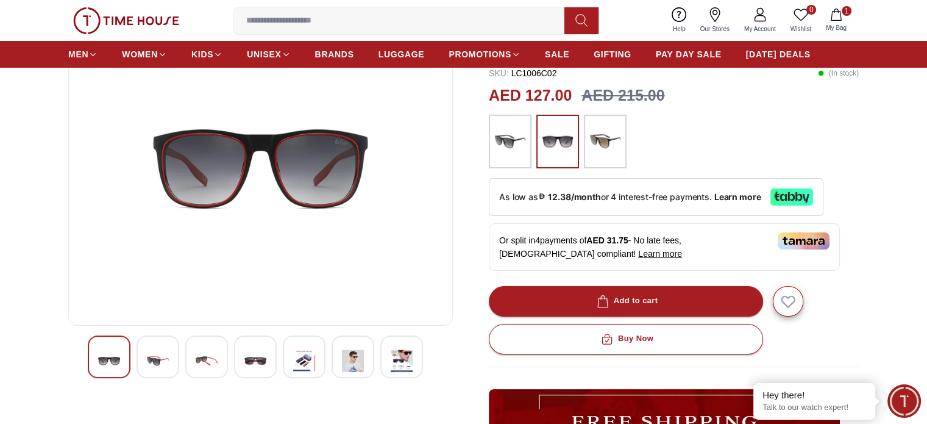
click at [605, 140] on img at bounding box center [605, 141] width 30 height 41
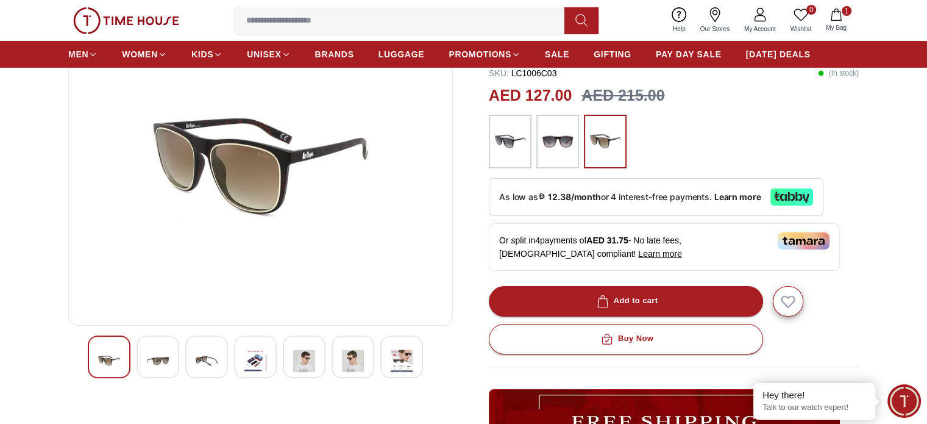
click at [154, 348] on img at bounding box center [158, 361] width 22 height 30
click at [196, 348] on img at bounding box center [207, 361] width 22 height 30
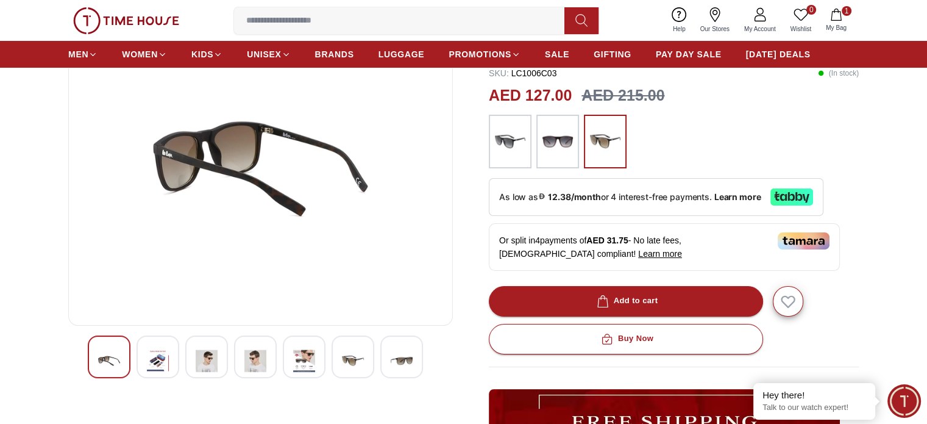
click at [161, 359] on img at bounding box center [158, 361] width 22 height 30
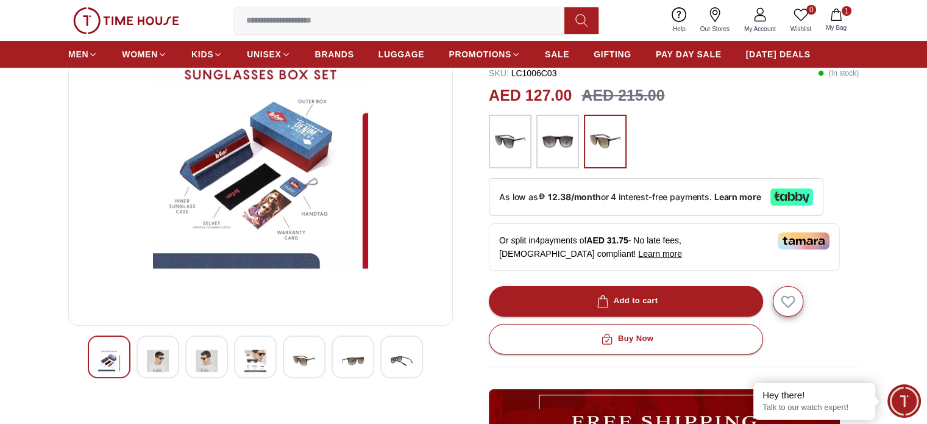
click at [163, 355] on img at bounding box center [158, 361] width 22 height 30
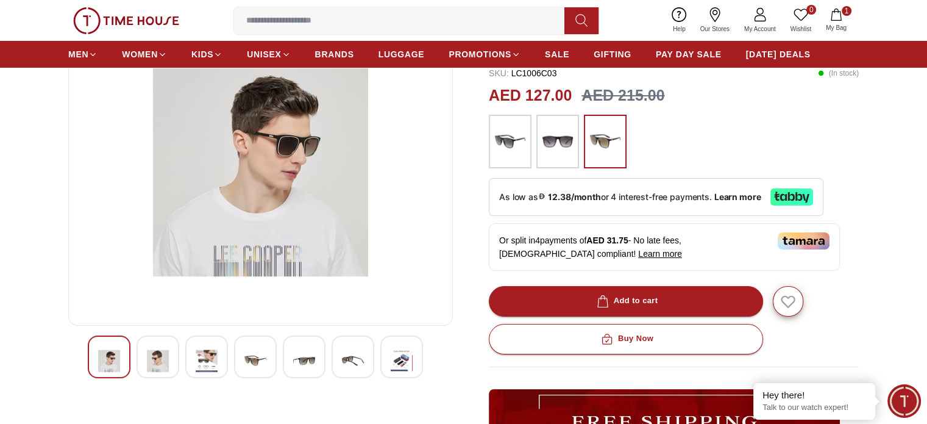
click at [156, 352] on img at bounding box center [158, 361] width 22 height 30
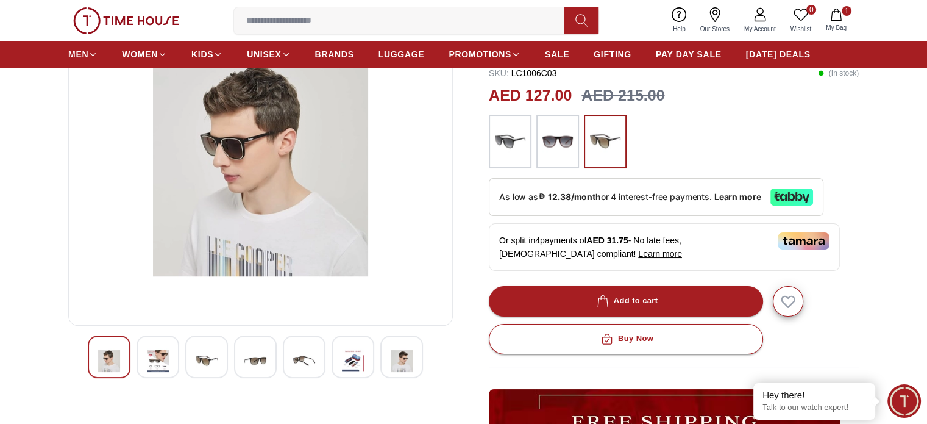
click at [164, 353] on img at bounding box center [158, 361] width 22 height 30
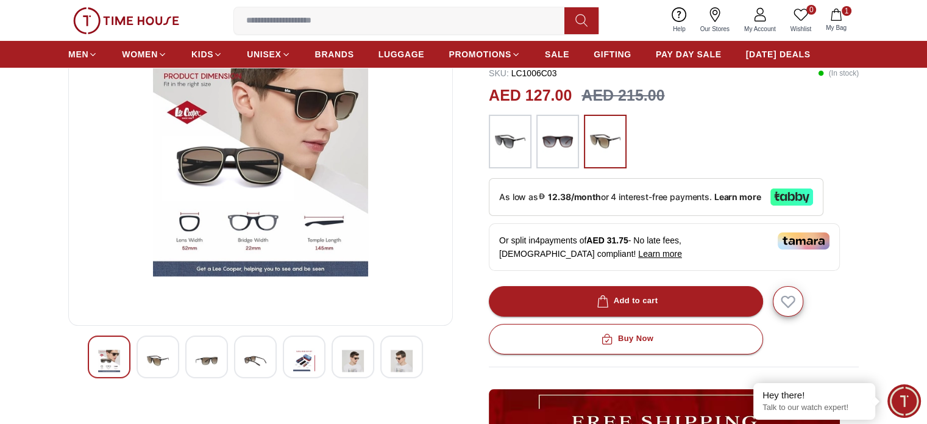
click at [164, 356] on img at bounding box center [158, 361] width 22 height 30
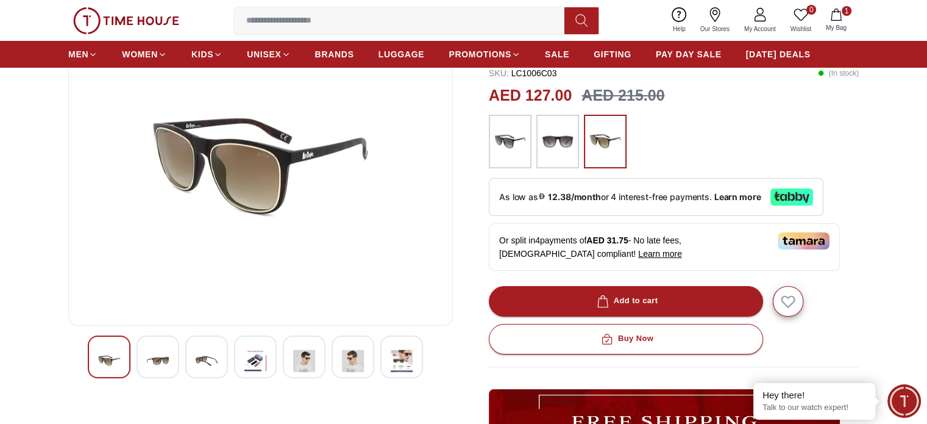
click at [160, 356] on img at bounding box center [158, 361] width 22 height 30
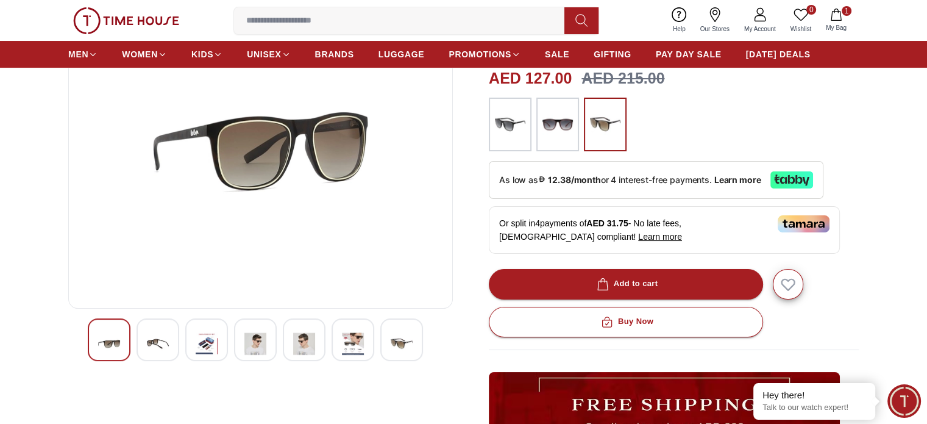
scroll to position [122, 0]
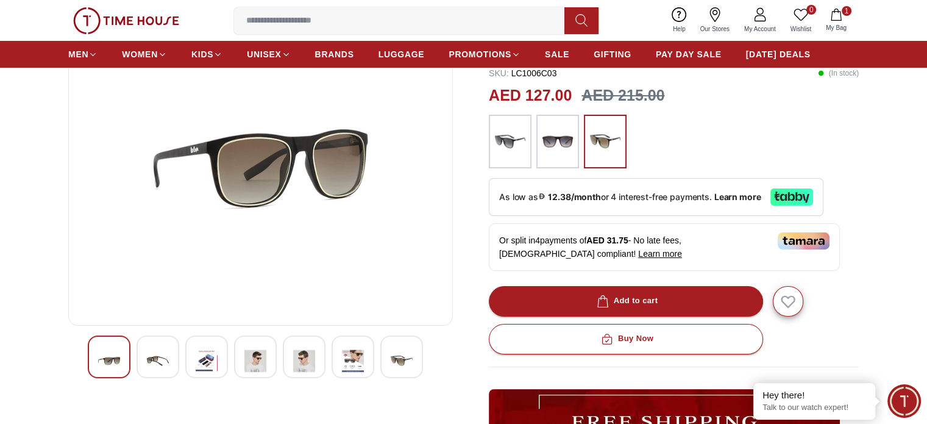
click at [249, 363] on img at bounding box center [256, 361] width 22 height 30
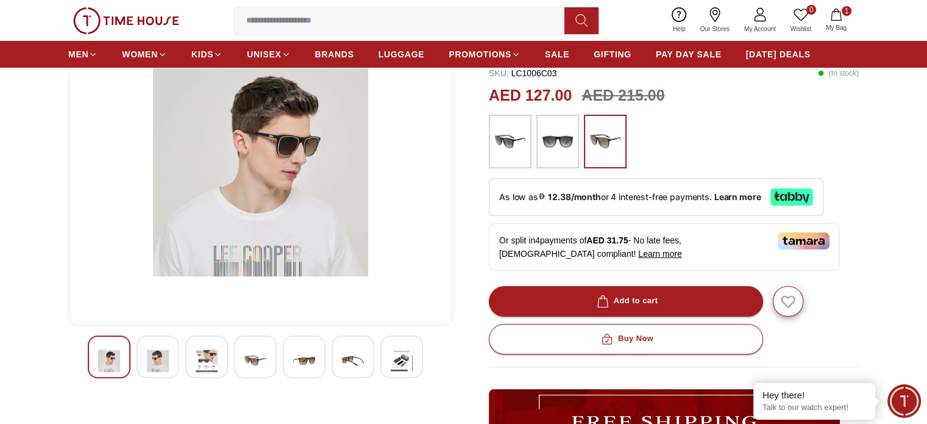
click at [302, 358] on img at bounding box center [304, 361] width 22 height 30
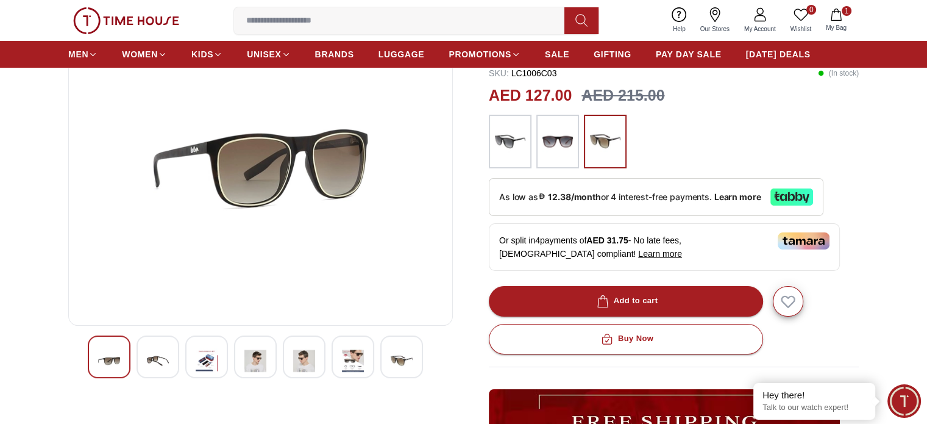
click at [351, 355] on img at bounding box center [353, 361] width 22 height 30
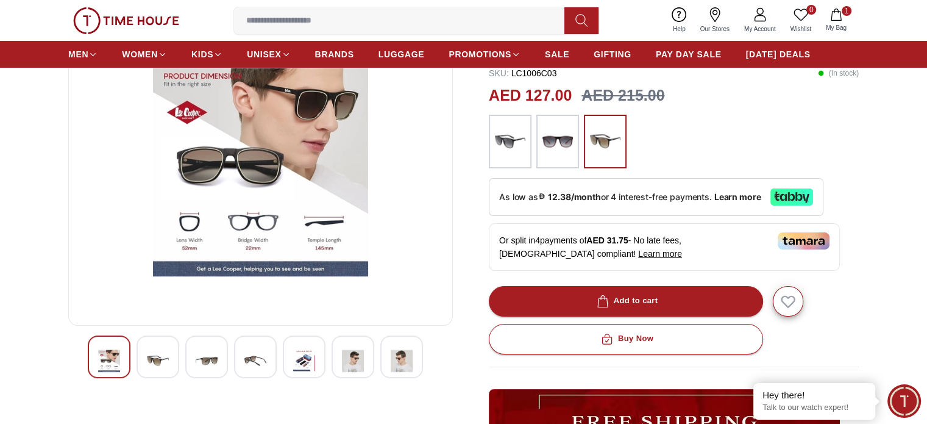
click at [391, 357] on img at bounding box center [402, 361] width 22 height 30
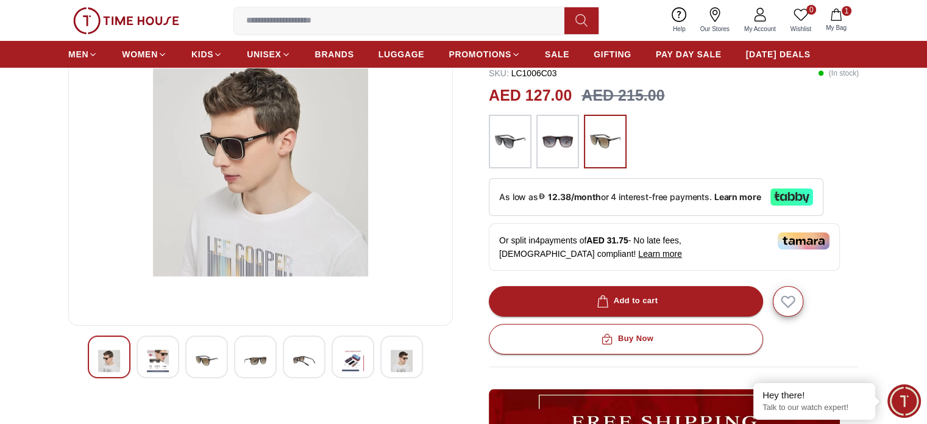
click at [359, 360] on img at bounding box center [353, 361] width 22 height 30
click at [266, 360] on img at bounding box center [256, 361] width 22 height 30
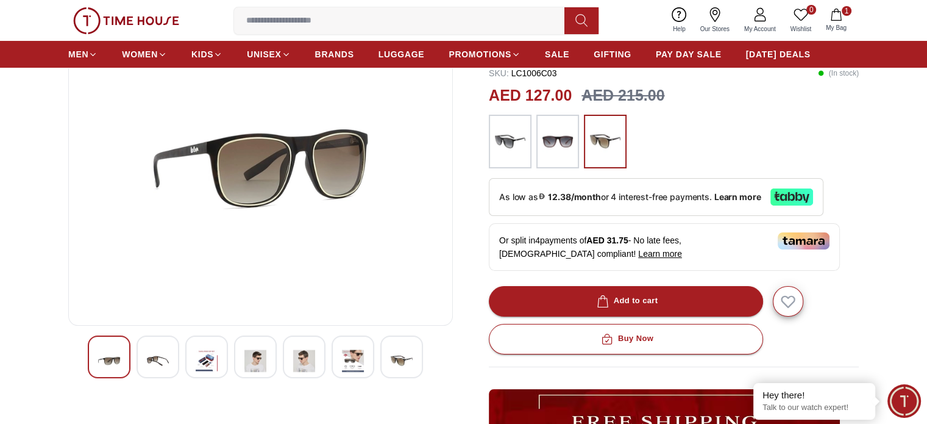
click at [299, 355] on img at bounding box center [304, 361] width 22 height 30
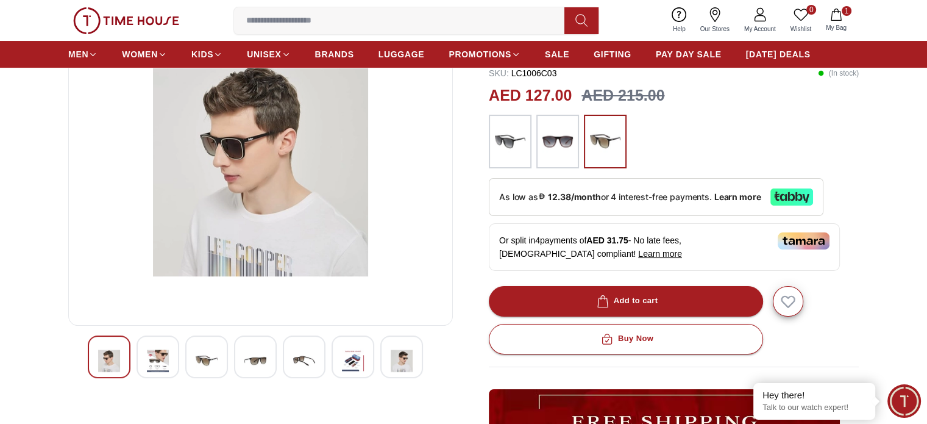
click at [279, 358] on div at bounding box center [261, 356] width 346 height 43
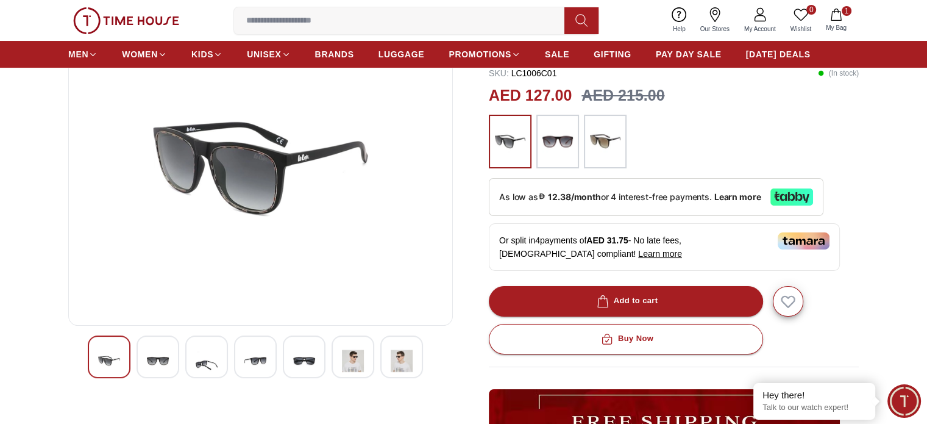
click at [354, 355] on img at bounding box center [353, 361] width 22 height 30
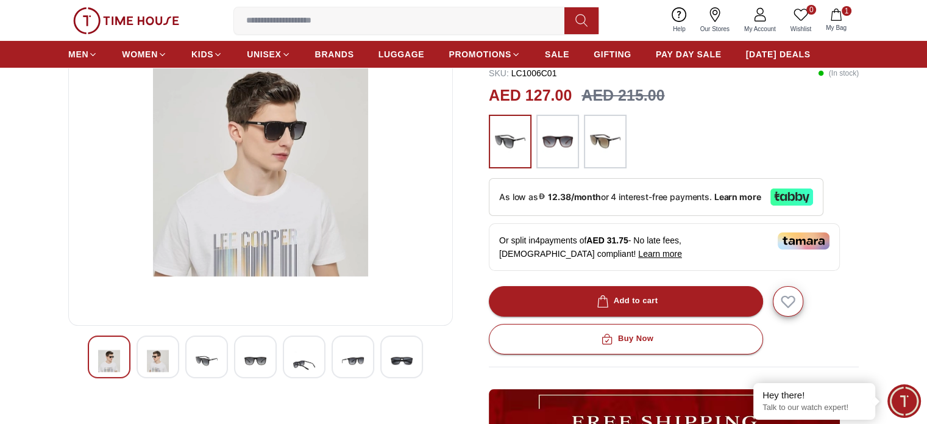
click at [354, 355] on img at bounding box center [353, 361] width 22 height 30
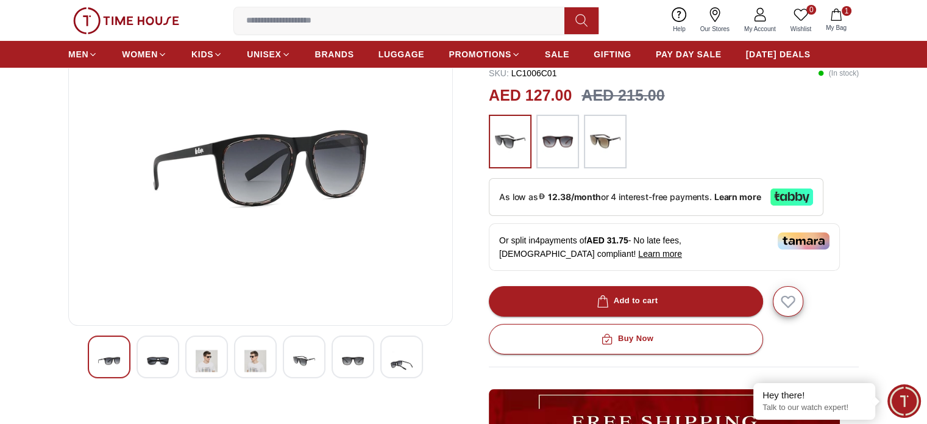
click at [187, 360] on div at bounding box center [206, 356] width 43 height 43
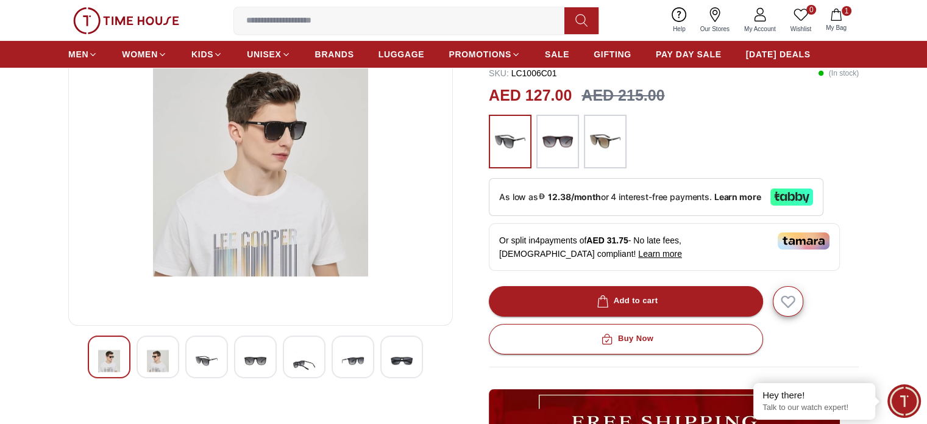
click at [245, 357] on img at bounding box center [256, 361] width 22 height 30
click at [391, 357] on img at bounding box center [402, 361] width 22 height 30
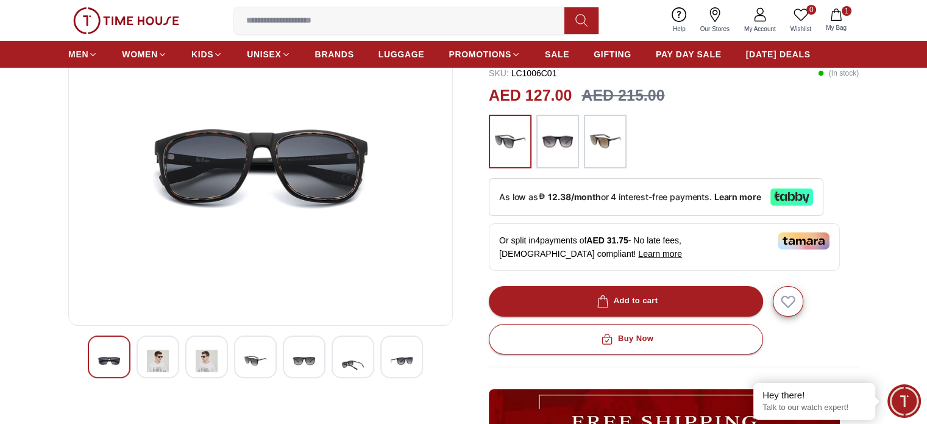
click at [190, 361] on div at bounding box center [206, 356] width 43 height 43
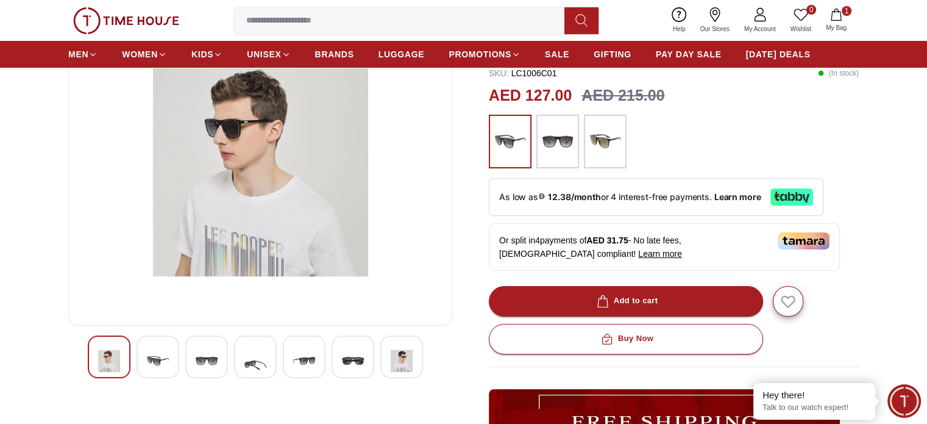
scroll to position [1300, 0]
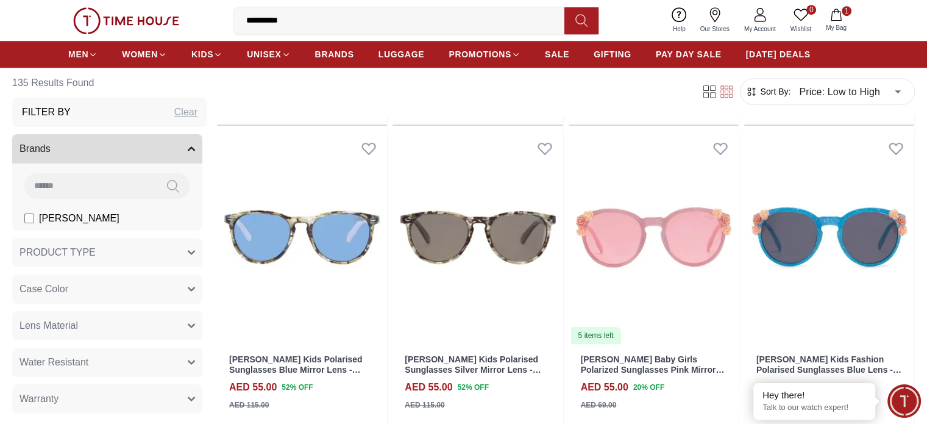
scroll to position [1037, 0]
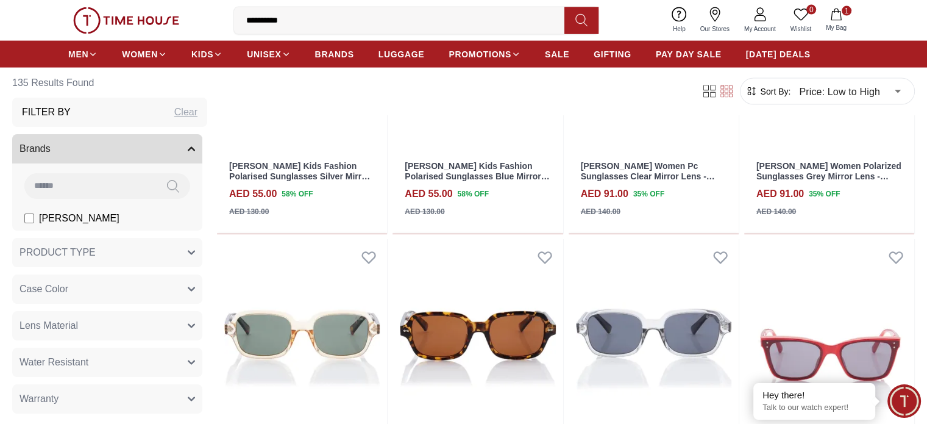
scroll to position [2683, 0]
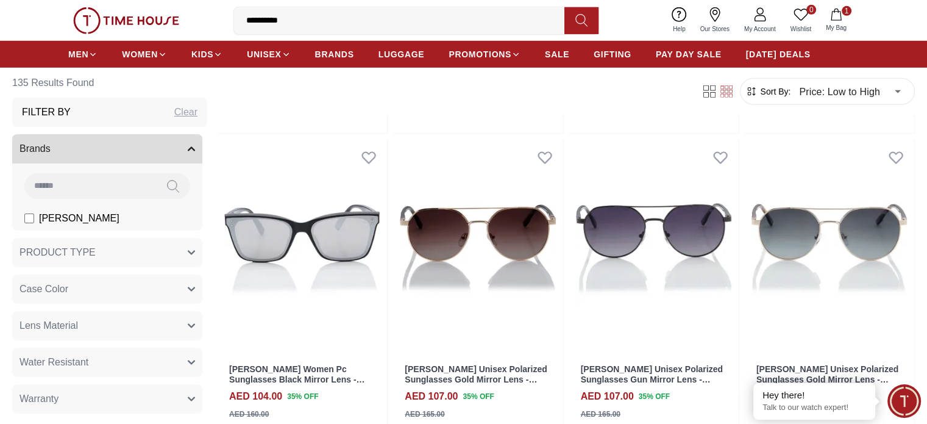
scroll to position [3780, 0]
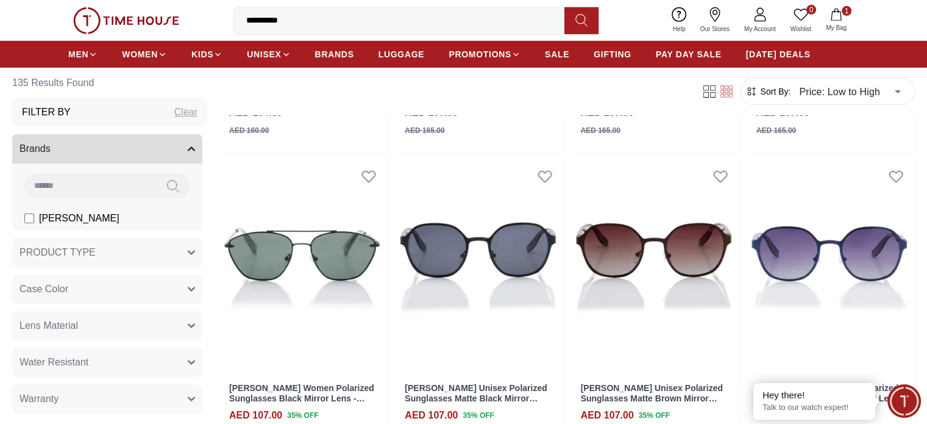
scroll to position [4024, 0]
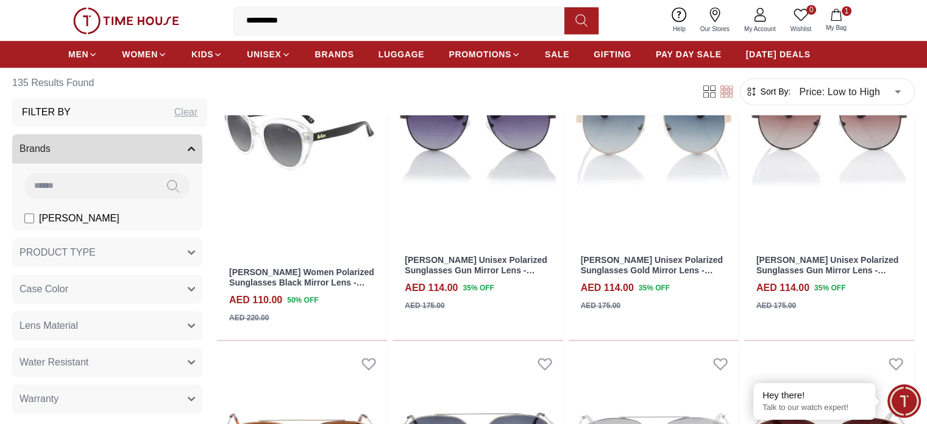
scroll to position [5366, 0]
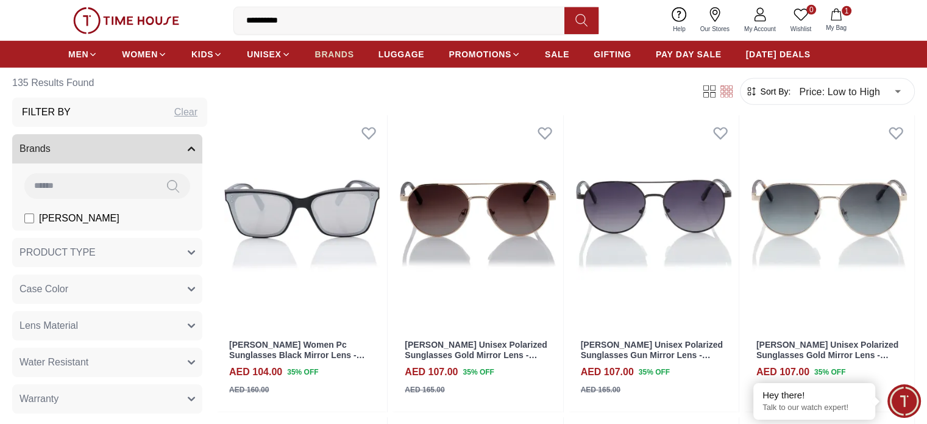
scroll to position [3563, 0]
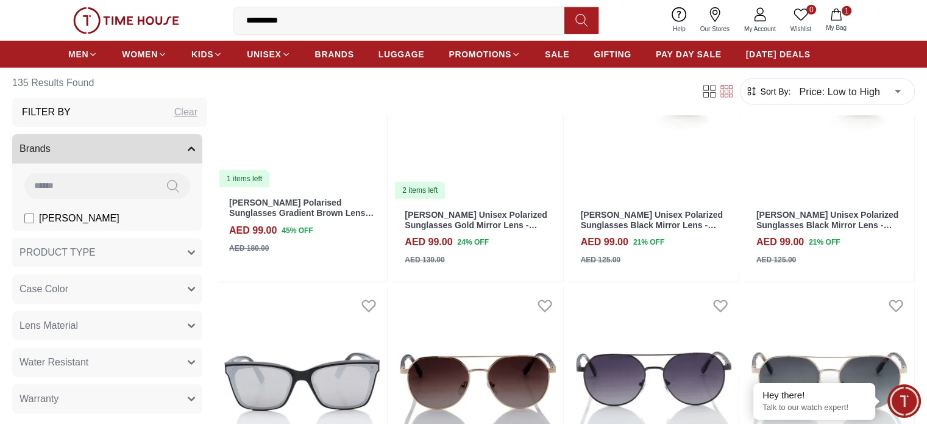
click at [327, 20] on input "**********" at bounding box center [404, 21] width 340 height 24
type input "******"
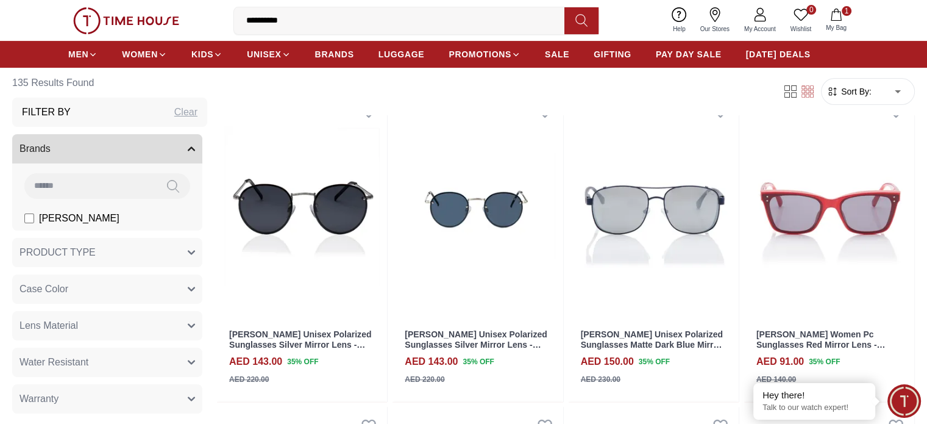
scroll to position [366, 0]
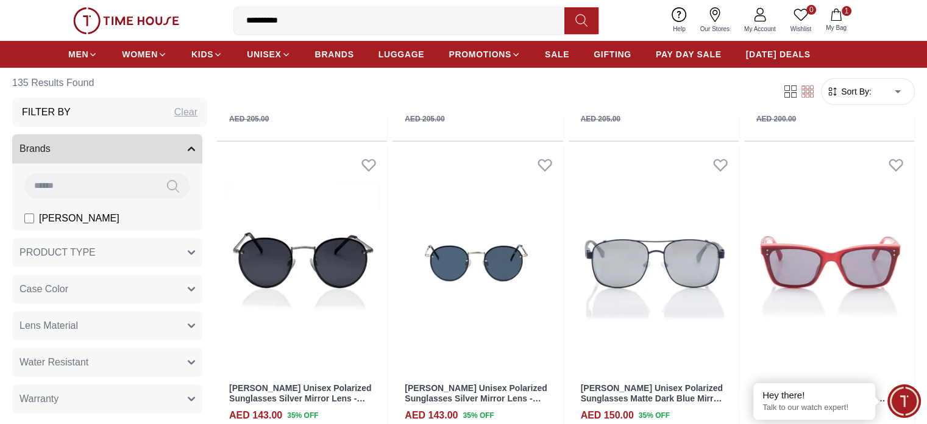
click at [578, 14] on icon at bounding box center [582, 20] width 12 height 14
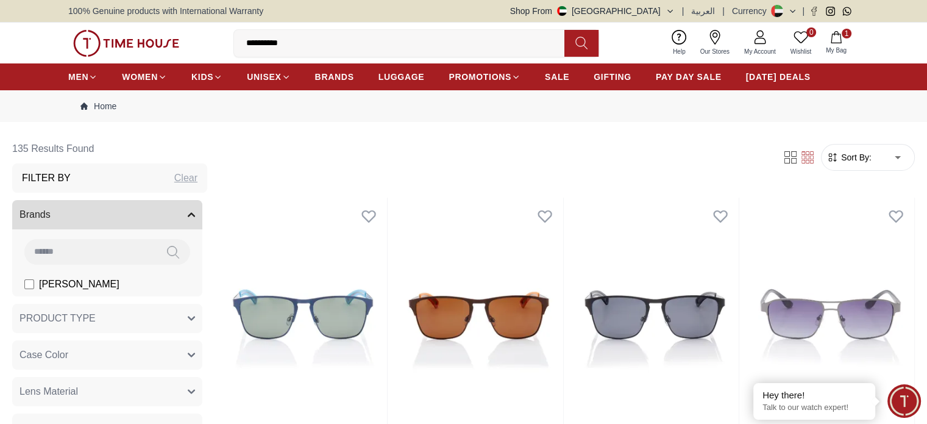
click at [313, 38] on input "**********" at bounding box center [404, 43] width 340 height 24
click at [585, 39] on icon at bounding box center [582, 43] width 12 height 12
click at [334, 40] on input "**********" at bounding box center [404, 43] width 340 height 24
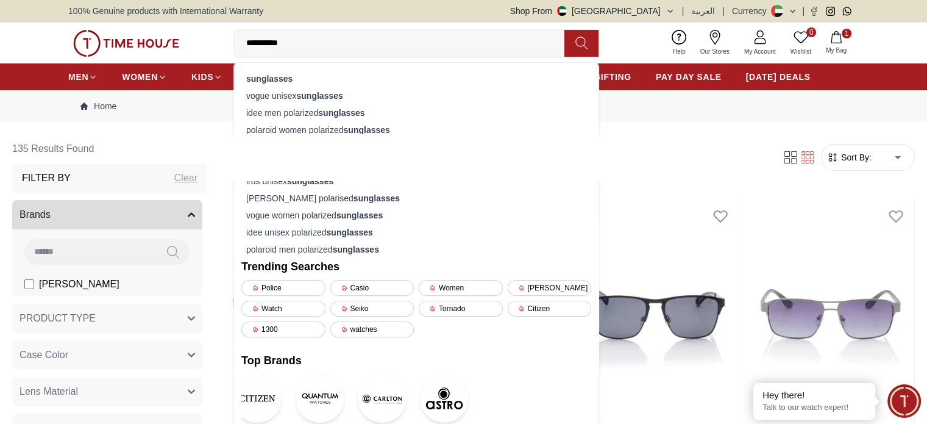
click at [319, 45] on input "**********" at bounding box center [404, 43] width 340 height 24
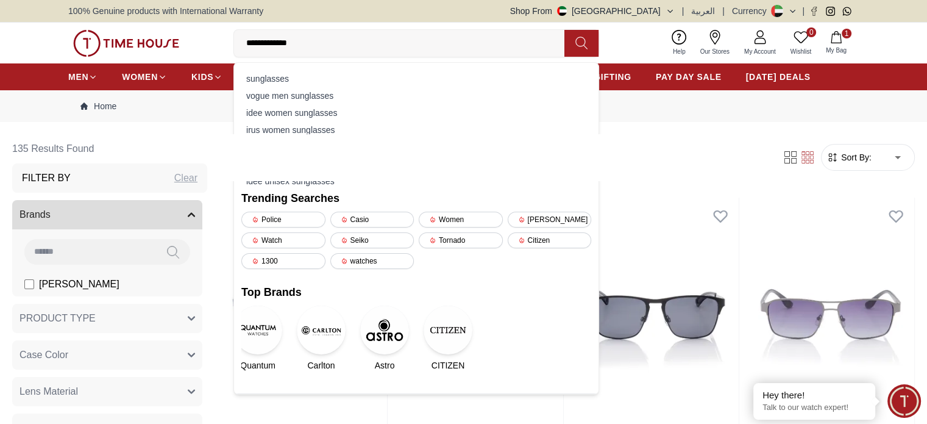
type input "**********"
